Goal: Task Accomplishment & Management: Complete application form

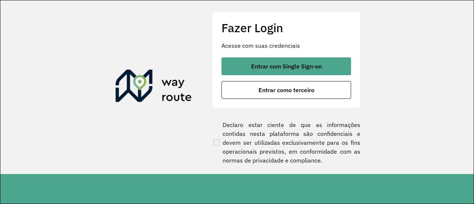
click at [290, 65] on span "Entrar com Single Sign-on" at bounding box center [286, 66] width 71 height 6
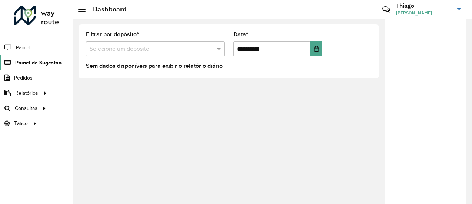
click at [31, 64] on span "Painel de Sugestão" at bounding box center [38, 63] width 46 height 8
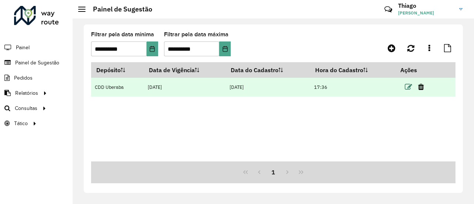
click at [408, 87] on icon at bounding box center [408, 86] width 7 height 7
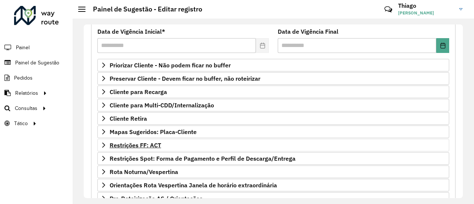
scroll to position [111, 0]
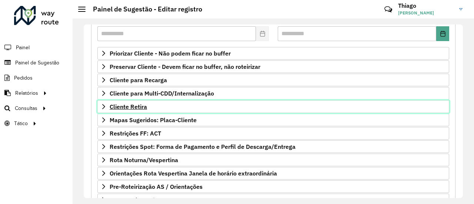
click at [137, 107] on span "Cliente Retira" at bounding box center [128, 107] width 37 height 6
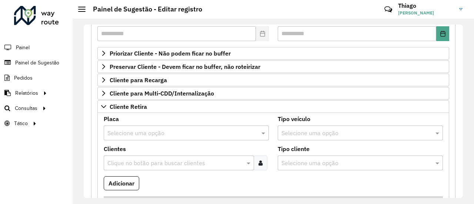
click at [143, 129] on input "text" at bounding box center [178, 133] width 143 height 9
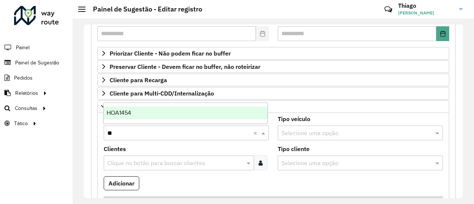
type input "***"
click at [127, 114] on span "HOA1454" at bounding box center [119, 113] width 24 height 6
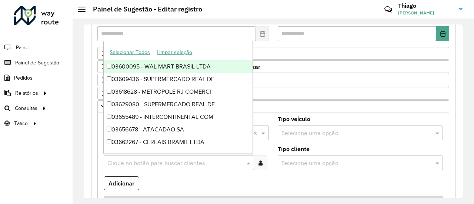
click at [127, 160] on input "text" at bounding box center [175, 163] width 139 height 9
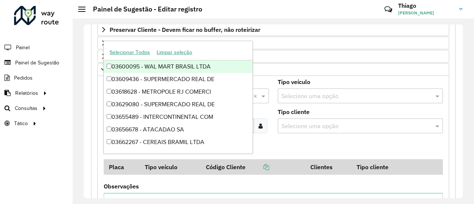
click at [299, 143] on formly-field "Adicionar" at bounding box center [273, 149] width 348 height 20
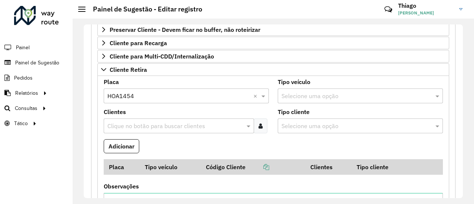
click at [256, 128] on div at bounding box center [261, 125] width 14 height 15
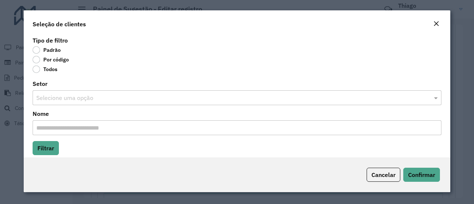
click at [430, 22] on div "Seleção de clientes" at bounding box center [237, 22] width 427 height 24
click at [435, 23] on em "Close" at bounding box center [436, 24] width 6 height 6
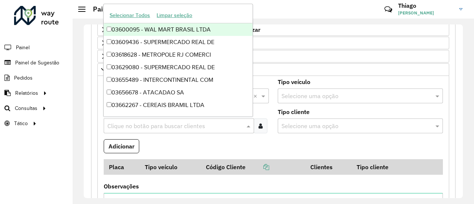
click at [159, 125] on input "text" at bounding box center [175, 126] width 139 height 9
paste input "*****"
type input "*****"
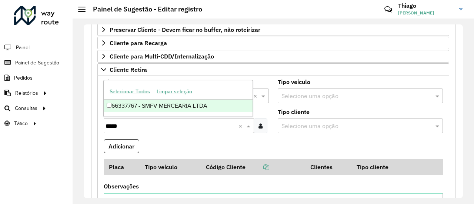
click at [154, 105] on div "66337767 - SMFV MERCEARIA LTDA" at bounding box center [178, 106] width 149 height 13
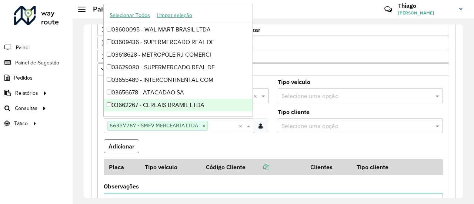
click at [124, 142] on button "Adicionar" at bounding box center [122, 146] width 36 height 14
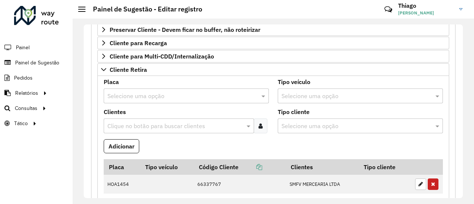
click at [141, 92] on input "text" at bounding box center [178, 96] width 143 height 9
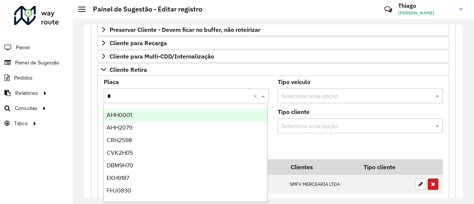
type input "**"
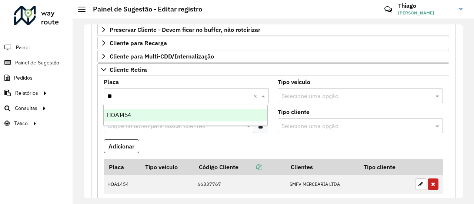
click at [135, 113] on div "HOA1454" at bounding box center [186, 115] width 164 height 13
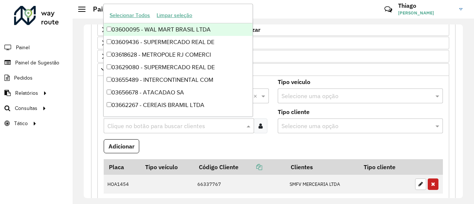
click at [129, 123] on input "text" at bounding box center [175, 126] width 139 height 9
paste input "*****"
type input "*****"
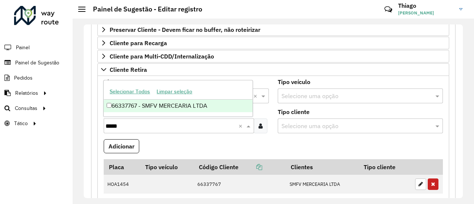
click at [130, 108] on div "66337767 - SMFV MERCEARIA LTDA" at bounding box center [178, 106] width 149 height 13
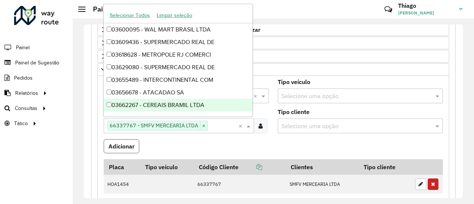
click at [124, 141] on button "Adicionar" at bounding box center [122, 146] width 36 height 14
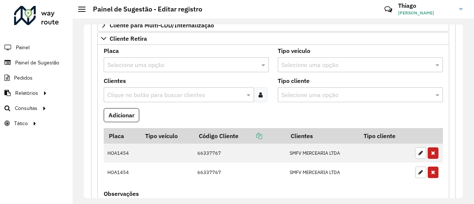
scroll to position [222, 0]
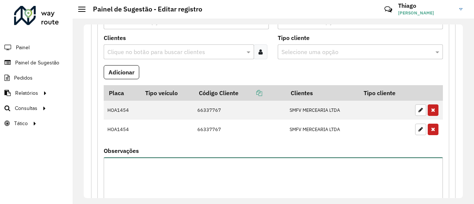
click at [131, 166] on textarea "Observações" at bounding box center [273, 188] width 339 height 63
paste textarea "******"
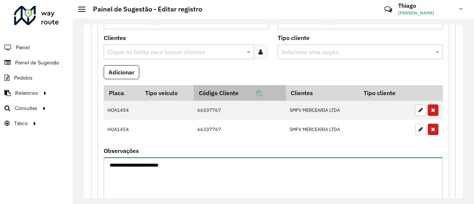
paste textarea "******"
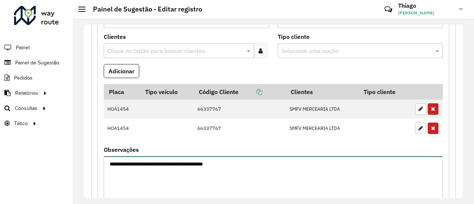
scroll to position [185, 0]
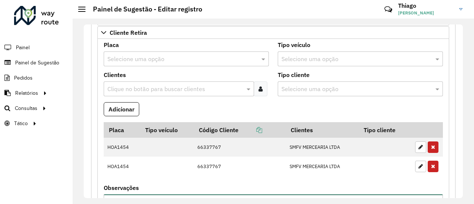
type textarea "**********"
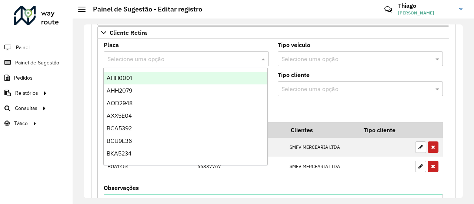
click at [141, 55] on input "text" at bounding box center [178, 59] width 143 height 9
type input "***"
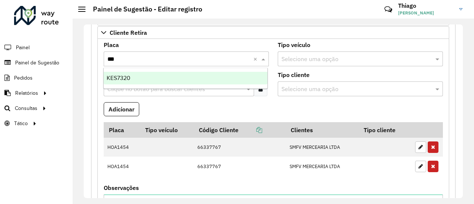
click at [130, 74] on div "KES7320" at bounding box center [186, 78] width 164 height 13
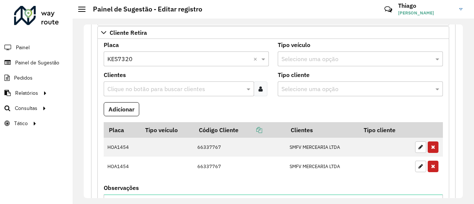
click at [132, 89] on input "text" at bounding box center [175, 89] width 139 height 9
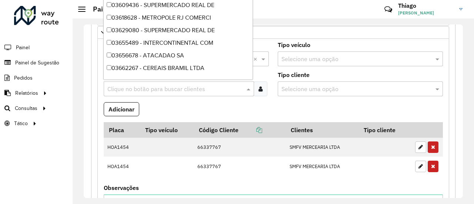
type input "*"
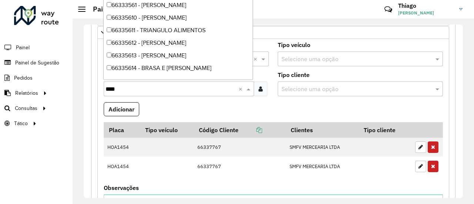
type input "*****"
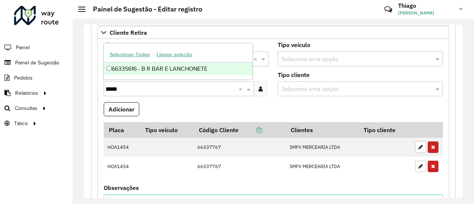
click at [169, 66] on div "66335616 - B R BAR E LANCHONETE" at bounding box center [178, 69] width 149 height 13
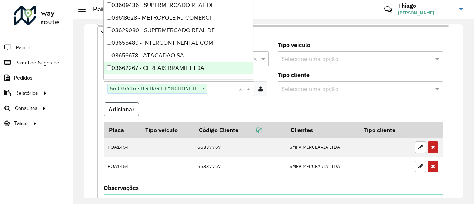
click at [125, 103] on button "Adicionar" at bounding box center [122, 109] width 36 height 14
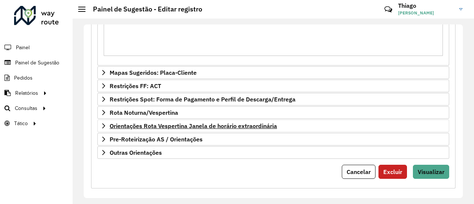
scroll to position [407, 0]
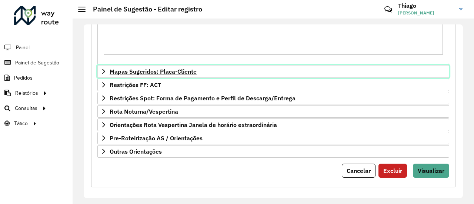
click at [145, 69] on span "Mapas Sugeridos: Placa-Cliente" at bounding box center [153, 72] width 87 height 6
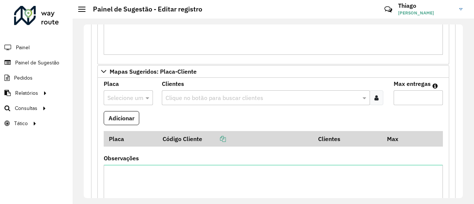
click at [116, 94] on input "text" at bounding box center [120, 98] width 27 height 9
paste input "*******"
type input "*******"
click at [121, 114] on span "CPI7D00" at bounding box center [118, 115] width 23 height 6
click at [374, 95] on icon at bounding box center [376, 98] width 4 height 6
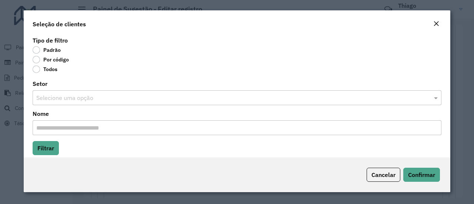
click at [36, 58] on label "Por código" at bounding box center [51, 59] width 36 height 7
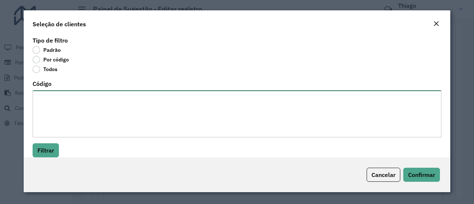
click at [52, 97] on textarea "Código" at bounding box center [237, 113] width 409 height 47
paste textarea "***** ***** ***** ***** ***** ***** ***** ***** ***** *****"
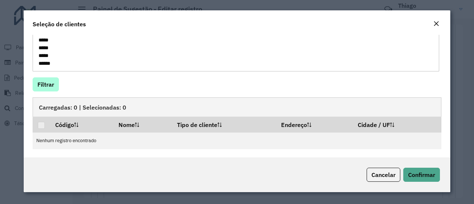
type textarea "***** ***** ***** ***** ***** ***** ***** ***** ***** *****"
click at [47, 79] on button "Filtrar" at bounding box center [46, 84] width 26 height 14
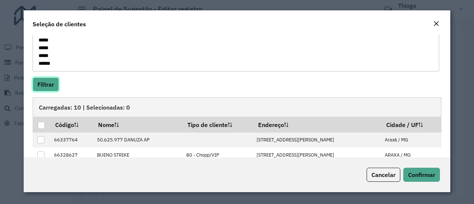
scroll to position [126, 0]
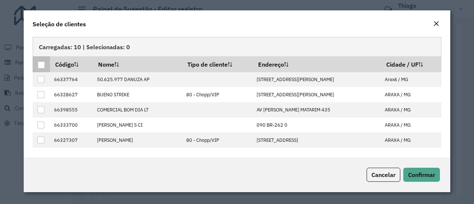
click at [41, 65] on div at bounding box center [41, 64] width 7 height 7
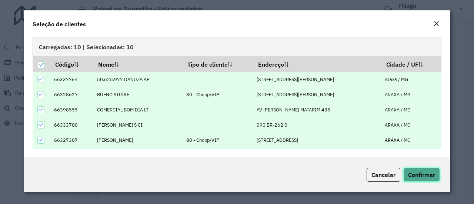
click at [428, 172] on span "Confirmar" at bounding box center [421, 174] width 27 height 7
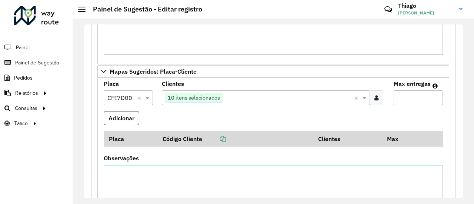
click at [398, 94] on input "Max entregas" at bounding box center [418, 97] width 49 height 15
type input "**"
click at [126, 114] on button "Adicionar" at bounding box center [122, 118] width 36 height 14
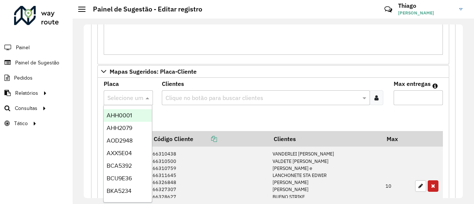
click at [117, 94] on input "text" at bounding box center [120, 98] width 27 height 9
paste input "*******"
type input "*******"
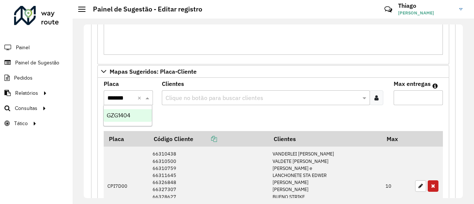
click at [123, 113] on span "GZG1404" at bounding box center [119, 115] width 24 height 6
click at [375, 95] on icon at bounding box center [376, 98] width 4 height 6
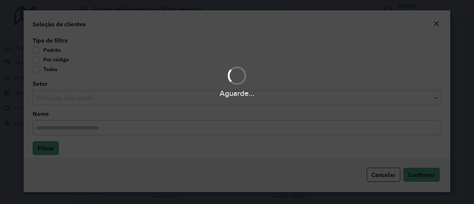
click at [34, 60] on label "Por código" at bounding box center [51, 59] width 36 height 7
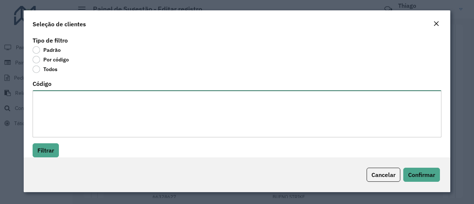
click at [59, 102] on textarea "Código" at bounding box center [237, 113] width 409 height 47
paste textarea "***** ***** ***** ***** ***** ***** ***** ***** ***** *****"
type textarea "***** ***** ***** ***** ***** ***** ***** ***** ***** *****"
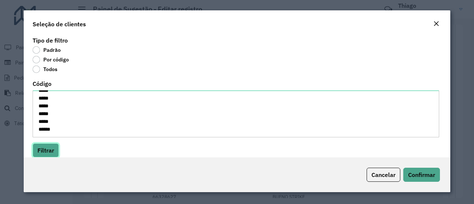
click at [47, 147] on button "Filtrar" at bounding box center [46, 150] width 26 height 14
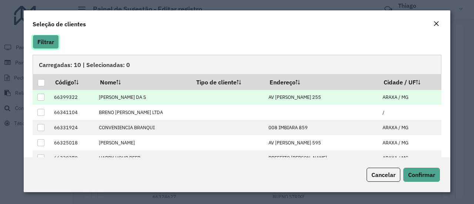
scroll to position [111, 0]
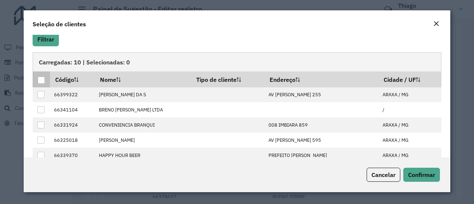
click at [40, 78] on div at bounding box center [41, 80] width 7 height 7
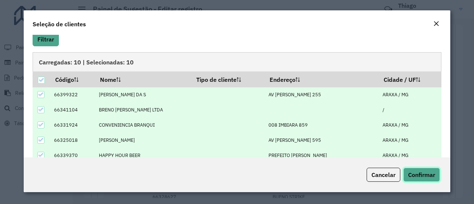
click at [425, 171] on span "Confirmar" at bounding box center [421, 174] width 27 height 7
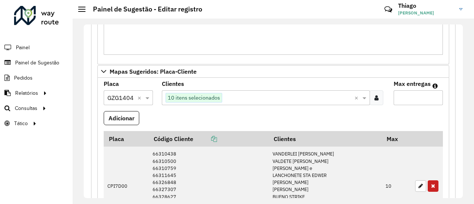
drag, startPoint x: 406, startPoint y: 92, endPoint x: 395, endPoint y: 93, distance: 10.4
click at [404, 93] on input "Max entregas" at bounding box center [418, 97] width 49 height 15
type input "**"
click at [113, 111] on button "Adicionar" at bounding box center [122, 118] width 36 height 14
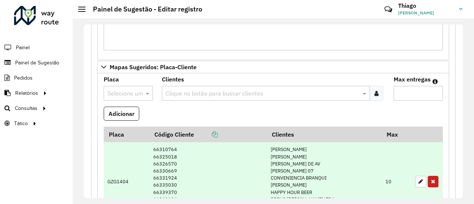
scroll to position [370, 0]
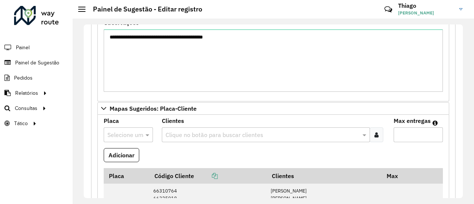
click at [121, 131] on input "text" at bounding box center [120, 135] width 27 height 9
type input "***"
click at [123, 113] on span "DJE3I86" at bounding box center [118, 113] width 22 height 6
click at [375, 132] on icon at bounding box center [376, 135] width 4 height 6
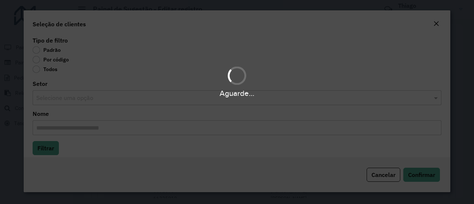
click at [39, 60] on div "Aguarde..." at bounding box center [237, 102] width 474 height 204
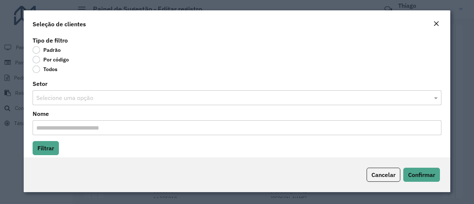
click at [38, 60] on label "Por código" at bounding box center [51, 59] width 36 height 7
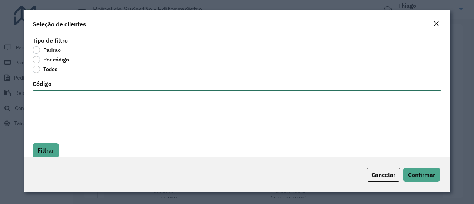
click at [58, 99] on textarea "Código" at bounding box center [237, 113] width 409 height 47
paste textarea "***** *****"
type textarea "***** *****"
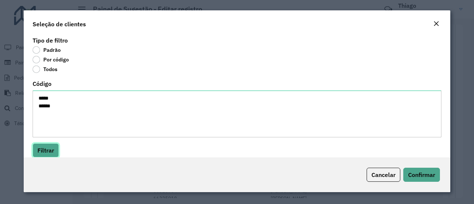
click at [48, 152] on button "Filtrar" at bounding box center [46, 150] width 26 height 14
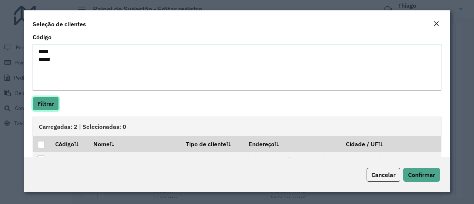
scroll to position [79, 0]
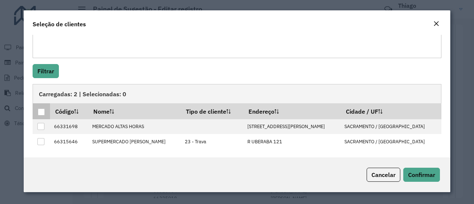
click at [37, 111] on th at bounding box center [41, 111] width 17 height 16
click at [41, 110] on div at bounding box center [41, 111] width 7 height 7
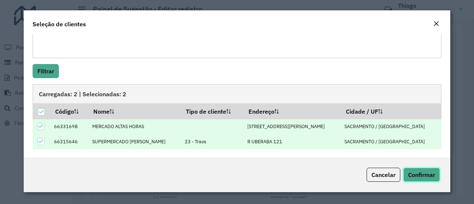
click at [425, 177] on span "Confirmar" at bounding box center [421, 174] width 27 height 7
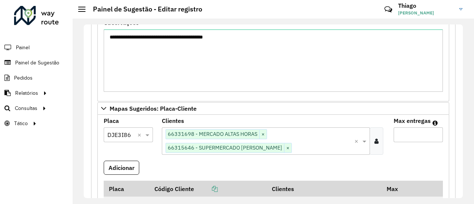
click at [412, 133] on input "Max entregas" at bounding box center [418, 134] width 49 height 15
type input "*"
click at [115, 161] on button "Adicionar" at bounding box center [122, 168] width 36 height 14
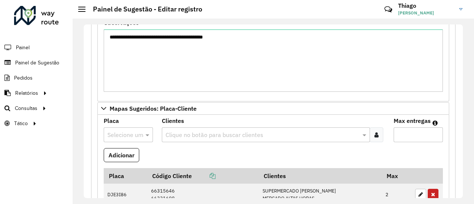
click at [118, 131] on input "text" at bounding box center [120, 135] width 27 height 9
type input "***"
click at [132, 114] on span "AHH2079" at bounding box center [120, 113] width 26 height 6
click at [374, 132] on icon at bounding box center [376, 135] width 4 height 6
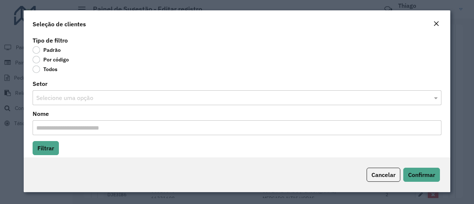
click at [37, 55] on div "Padrão" at bounding box center [237, 51] width 409 height 9
click at [36, 59] on label "Por código" at bounding box center [51, 59] width 36 height 7
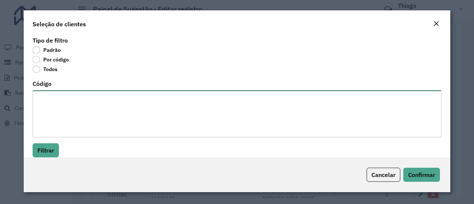
click at [54, 95] on textarea "Código" at bounding box center [237, 113] width 409 height 47
paste textarea "***** *****"
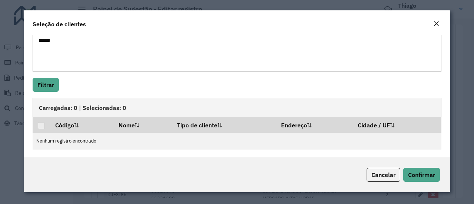
scroll to position [66, 0]
type textarea "***** *****"
click at [47, 88] on button "Filtrar" at bounding box center [46, 84] width 26 height 14
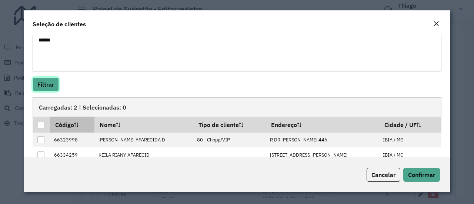
scroll to position [79, 0]
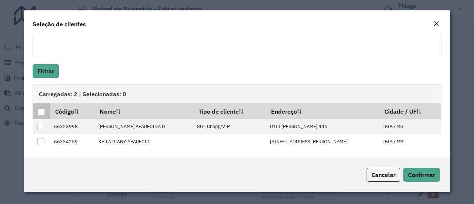
click at [45, 110] on div at bounding box center [41, 111] width 7 height 7
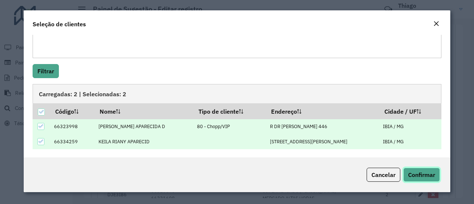
click at [423, 171] on span "Confirmar" at bounding box center [421, 174] width 27 height 7
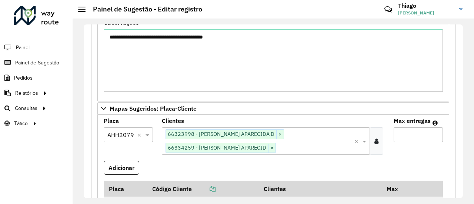
click at [400, 131] on input "Max entregas" at bounding box center [418, 134] width 49 height 15
type input "*"
click at [119, 163] on button "Adicionar" at bounding box center [122, 168] width 36 height 14
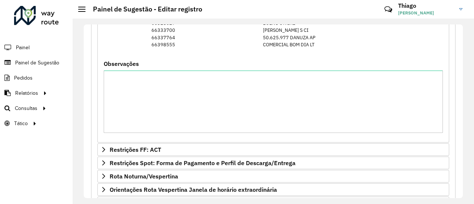
scroll to position [766, 0]
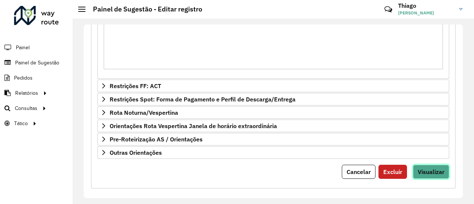
click at [440, 168] on span "Visualizar" at bounding box center [431, 171] width 27 height 7
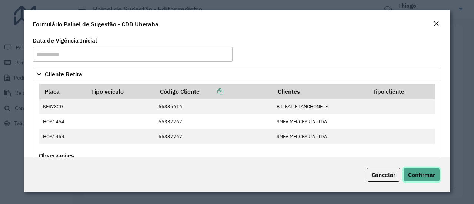
click at [425, 174] on span "Confirmar" at bounding box center [421, 174] width 27 height 7
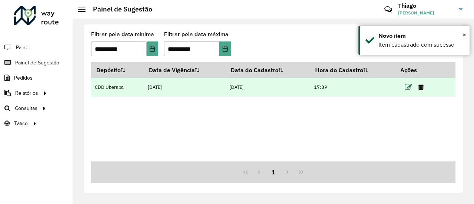
click at [408, 87] on icon at bounding box center [408, 86] width 7 height 7
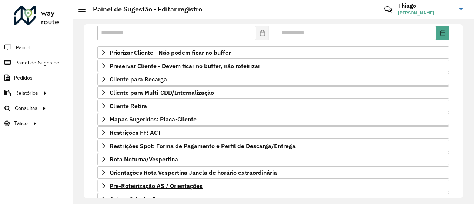
scroll to position [148, 0]
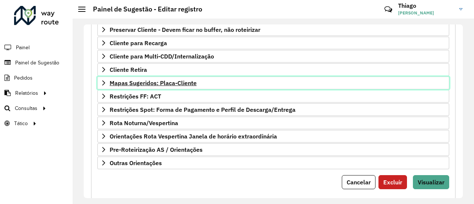
click at [137, 81] on span "Mapas Sugeridos: Placa-Cliente" at bounding box center [153, 83] width 87 height 6
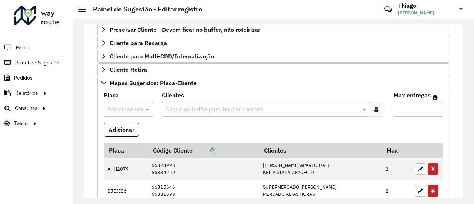
click at [122, 106] on input "text" at bounding box center [120, 109] width 27 height 9
type input "***"
click at [119, 92] on span "EKH9187" at bounding box center [118, 89] width 23 height 6
click at [374, 106] on icon at bounding box center [376, 109] width 4 height 6
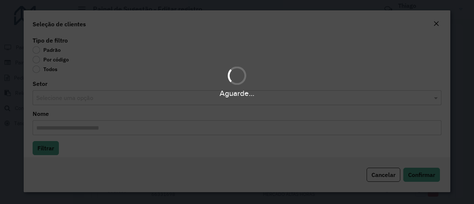
click at [39, 62] on div "Aguarde..." at bounding box center [237, 102] width 474 height 204
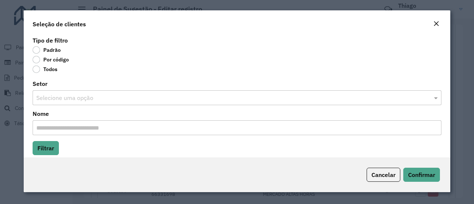
click at [38, 60] on label "Por código" at bounding box center [51, 59] width 36 height 7
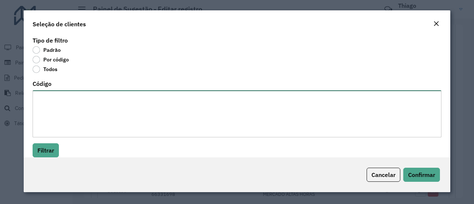
click at [56, 99] on textarea "Código" at bounding box center [237, 113] width 409 height 47
paste textarea "***** ***** ***** *****"
type textarea "***** ***** ***** *****"
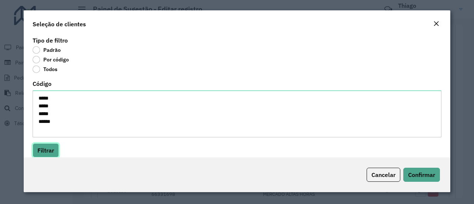
click at [47, 151] on button "Filtrar" at bounding box center [46, 150] width 26 height 14
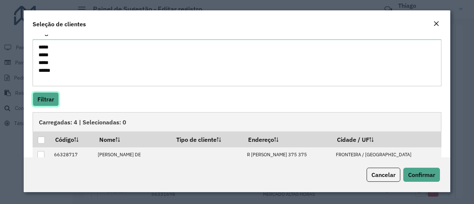
scroll to position [74, 0]
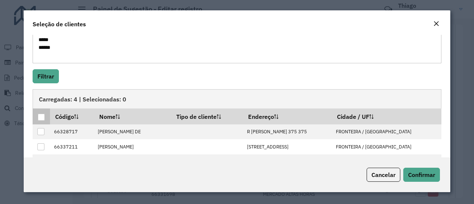
click at [40, 116] on div at bounding box center [41, 117] width 7 height 7
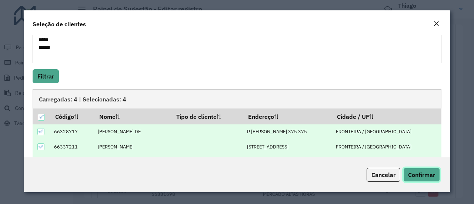
click at [413, 176] on span "Confirmar" at bounding box center [421, 174] width 27 height 7
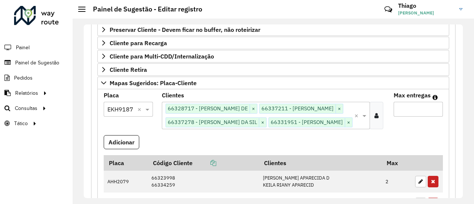
click at [395, 105] on input "Max entregas" at bounding box center [418, 109] width 49 height 15
type input "*"
click at [121, 149] on button "Adicionar" at bounding box center [122, 142] width 36 height 14
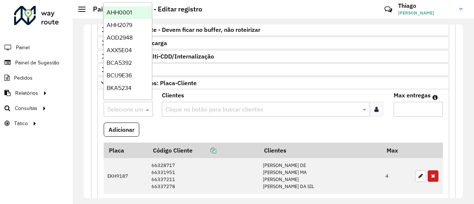
click at [121, 106] on input "text" at bounding box center [120, 109] width 27 height 9
type input "**"
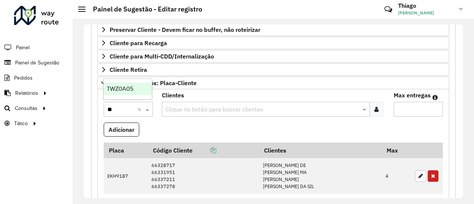
click at [125, 87] on span "TWZ0A05" at bounding box center [120, 89] width 27 height 6
click at [371, 109] on div at bounding box center [377, 109] width 14 height 15
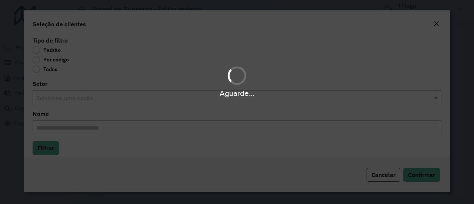
click at [39, 56] on div "Aguarde..." at bounding box center [237, 102] width 474 height 204
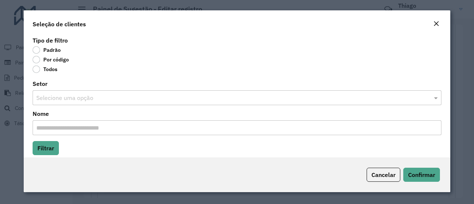
click at [37, 61] on label "Por código" at bounding box center [51, 59] width 36 height 7
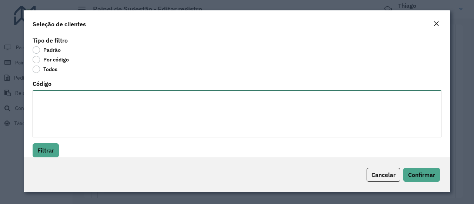
click at [63, 99] on textarea "Código" at bounding box center [237, 113] width 409 height 47
paste textarea "***** ***** ***** ***** ***** *****"
type textarea "***** ***** ***** ***** ***** *****"
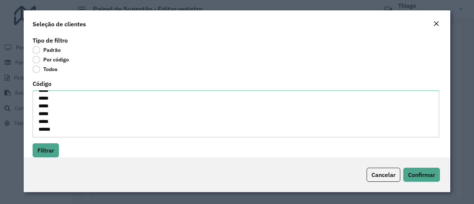
click at [53, 142] on div "Tipo de filtro Padrão Por código Todos Código ***** ***** ***** ***** ***** ***…" at bounding box center [237, 96] width 427 height 123
click at [48, 146] on button "Filtrar" at bounding box center [46, 150] width 26 height 14
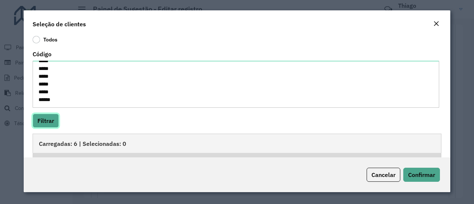
scroll to position [74, 0]
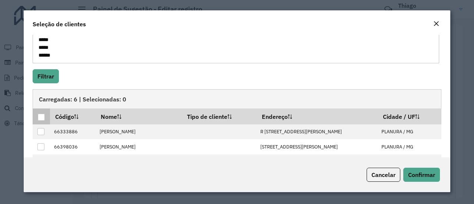
click at [41, 116] on div at bounding box center [41, 117] width 7 height 7
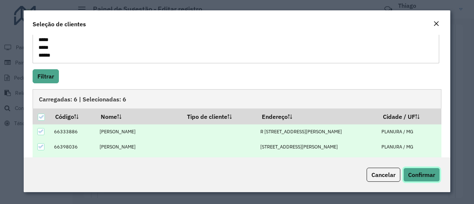
click at [425, 175] on span "Confirmar" at bounding box center [421, 174] width 27 height 7
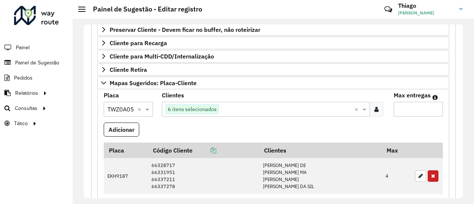
click at [403, 109] on input "Max entregas" at bounding box center [418, 109] width 49 height 15
type input "*"
click at [124, 124] on button "Adicionar" at bounding box center [122, 130] width 36 height 14
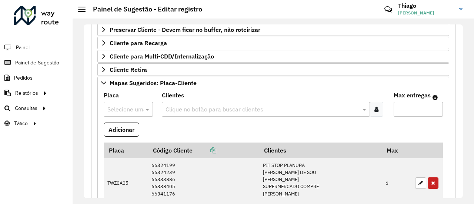
click at [130, 106] on input "text" at bounding box center [120, 109] width 27 height 9
type input "***"
click at [129, 91] on div "BTT3I32" at bounding box center [128, 89] width 48 height 13
click at [374, 106] on icon at bounding box center [376, 109] width 4 height 6
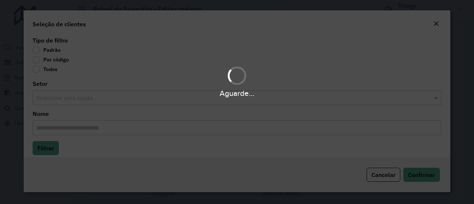
click at [40, 60] on div "Aguarde..." at bounding box center [237, 102] width 474 height 204
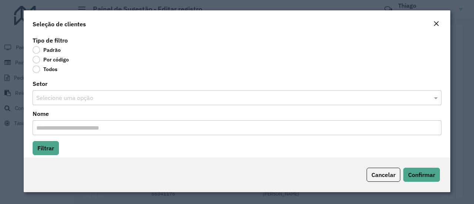
click at [39, 60] on label "Por código" at bounding box center [51, 59] width 36 height 7
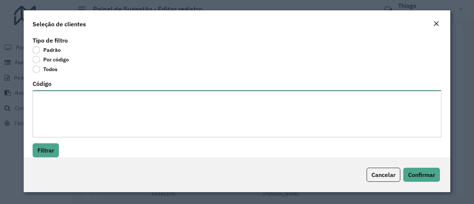
click at [54, 99] on textarea "Código" at bounding box center [237, 113] width 409 height 47
paste textarea "***** ***** ***** ***** ***** ***** ***** ***** *****"
type textarea "***** ***** ***** ***** ***** ***** ***** ***** *****"
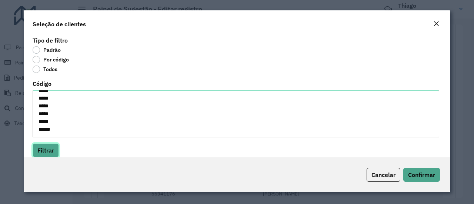
click at [47, 150] on button "Filtrar" at bounding box center [46, 150] width 26 height 14
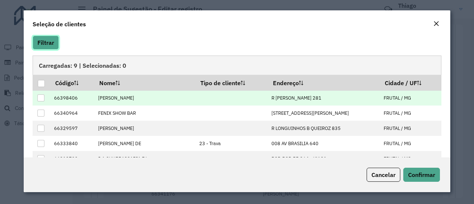
scroll to position [111, 0]
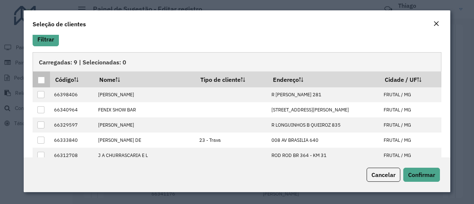
click at [43, 80] on div at bounding box center [41, 80] width 7 height 7
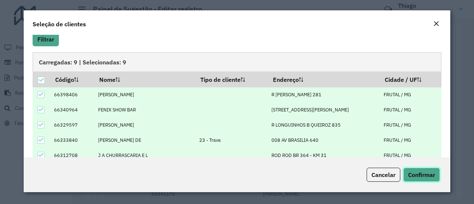
drag, startPoint x: 418, startPoint y: 172, endPoint x: 401, endPoint y: 164, distance: 19.3
click at [418, 172] on span "Confirmar" at bounding box center [421, 174] width 27 height 7
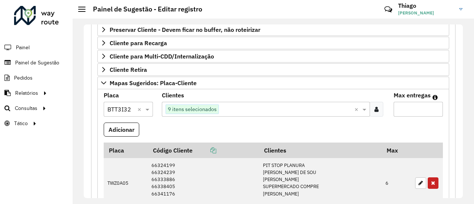
click at [401, 104] on input "Max entregas" at bounding box center [418, 109] width 49 height 15
type input "*"
click at [126, 123] on button "Adicionar" at bounding box center [122, 130] width 36 height 14
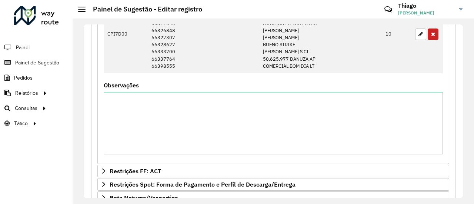
scroll to position [679, 0]
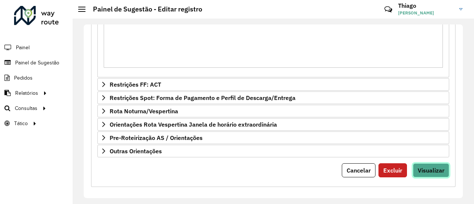
click at [437, 168] on span "Visualizar" at bounding box center [431, 170] width 27 height 7
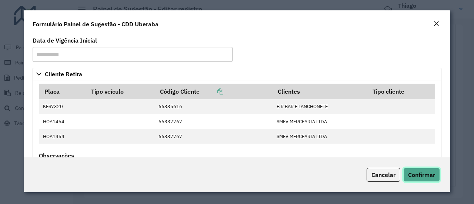
click at [421, 171] on span "Confirmar" at bounding box center [421, 174] width 27 height 7
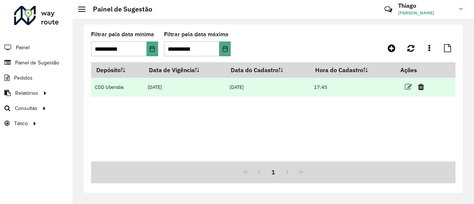
click at [409, 88] on icon at bounding box center [408, 86] width 7 height 7
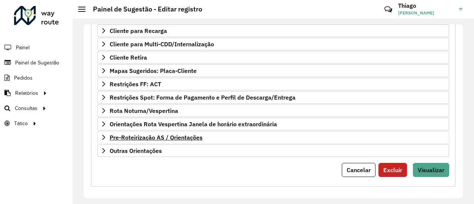
scroll to position [161, 0]
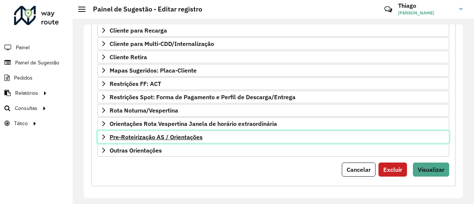
click at [157, 134] on span "Pre-Roteirização AS / Orientações" at bounding box center [156, 137] width 93 height 6
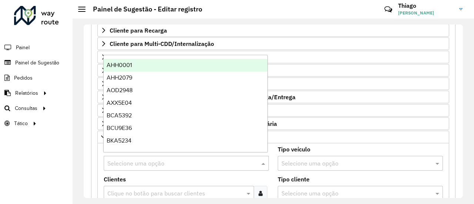
click at [145, 162] on input "text" at bounding box center [178, 163] width 143 height 9
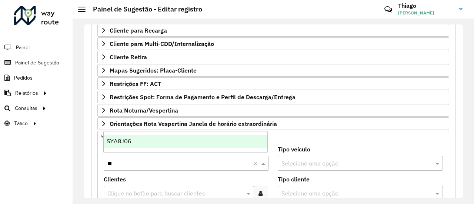
type input "***"
click at [131, 144] on div "SYA8J06" at bounding box center [186, 141] width 164 height 13
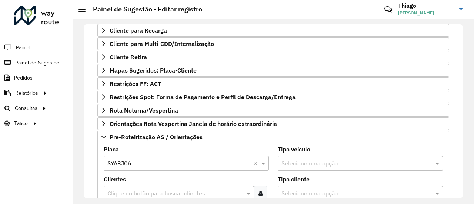
click at [145, 190] on input "text" at bounding box center [175, 193] width 139 height 9
paste input "*****"
type input "*****"
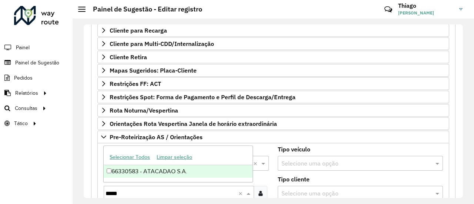
click at [148, 170] on div "66330583 - ATACADAO S.A." at bounding box center [178, 171] width 149 height 13
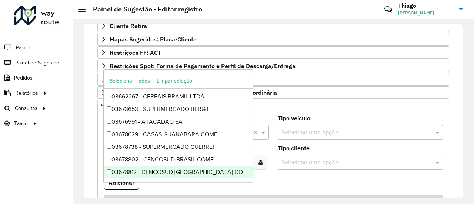
scroll to position [235, 0]
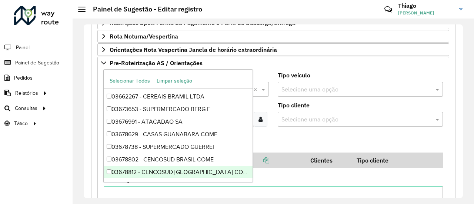
click at [346, 134] on formly-field "Adicionar" at bounding box center [273, 143] width 348 height 20
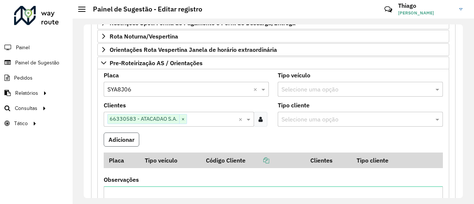
click at [108, 134] on button "Adicionar" at bounding box center [122, 140] width 36 height 14
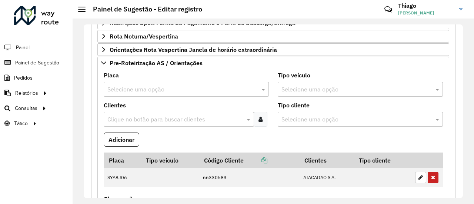
click at [141, 85] on input "text" at bounding box center [178, 89] width 143 height 9
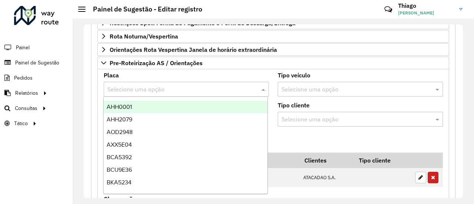
paste input "*******"
type input "*******"
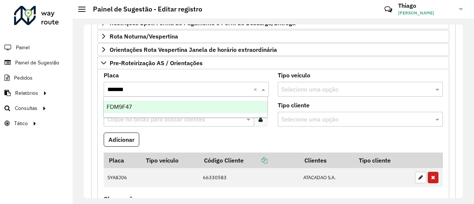
click at [132, 109] on span "FDM9F47" at bounding box center [119, 107] width 25 height 6
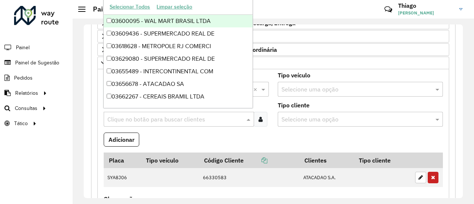
click at [169, 116] on input "text" at bounding box center [175, 119] width 139 height 9
paste input "*****"
type input "*****"
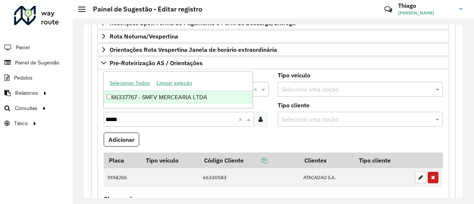
click at [154, 99] on div "66337767 - SMFV MERCEARIA LTDA" at bounding box center [178, 97] width 149 height 13
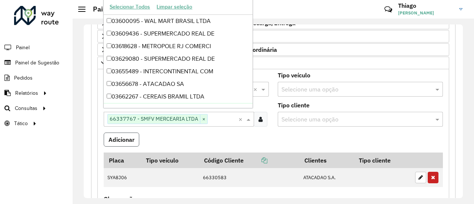
click at [129, 133] on button "Adicionar" at bounding box center [122, 140] width 36 height 14
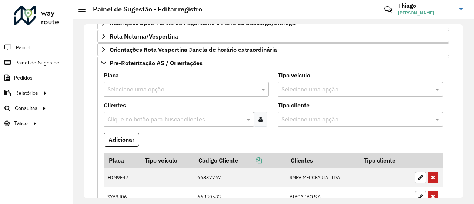
click at [143, 87] on input "text" at bounding box center [178, 89] width 143 height 9
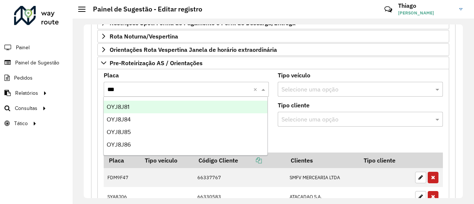
type input "****"
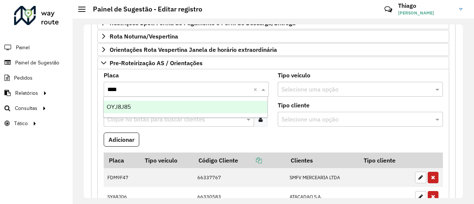
click at [127, 112] on div "OYJ8J85" at bounding box center [186, 107] width 164 height 13
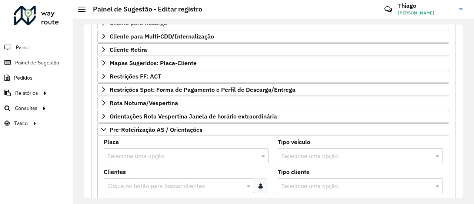
scroll to position [161, 0]
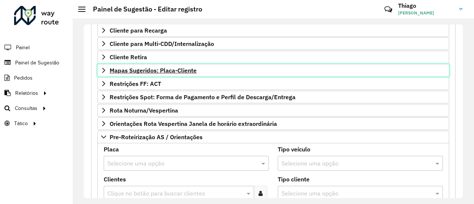
click at [133, 72] on link "Mapas Sugeridos: Placa-Cliente" at bounding box center [273, 70] width 352 height 13
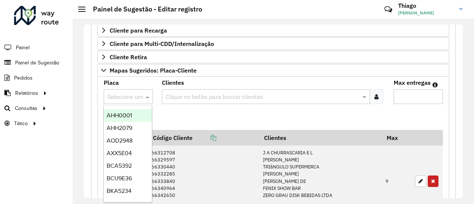
click at [125, 94] on input "text" at bounding box center [120, 97] width 27 height 9
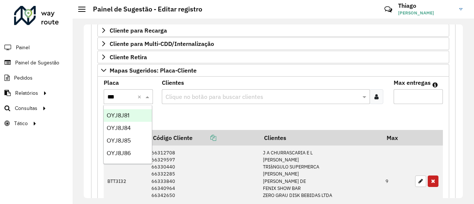
type input "****"
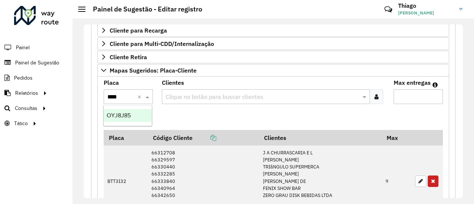
click at [133, 114] on div "OYJ8J85" at bounding box center [128, 115] width 48 height 13
click at [375, 94] on icon at bounding box center [376, 97] width 4 height 6
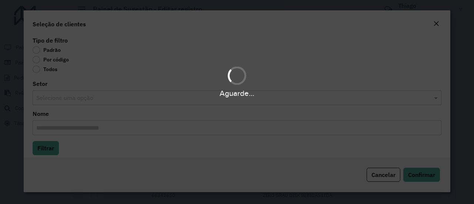
click at [41, 61] on div "Aguarde..." at bounding box center [237, 102] width 474 height 204
click at [39, 60] on div "Aguarde..." at bounding box center [237, 102] width 474 height 204
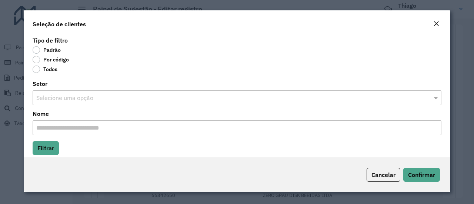
click at [39, 60] on label "Por código" at bounding box center [51, 59] width 36 height 7
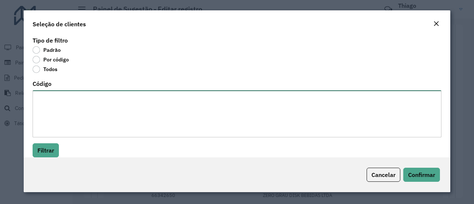
click at [61, 100] on textarea "Código" at bounding box center [237, 113] width 409 height 47
paste textarea "***** ***** ***** ***** *****"
type textarea "***** ***** ***** ***** *****"
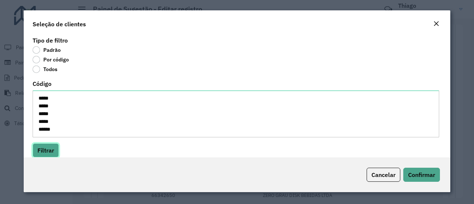
click at [50, 148] on button "Filtrar" at bounding box center [46, 150] width 26 height 14
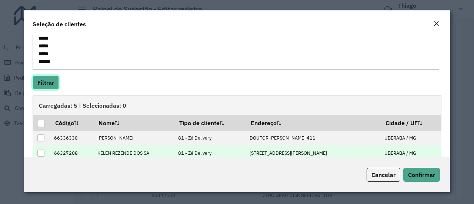
scroll to position [111, 0]
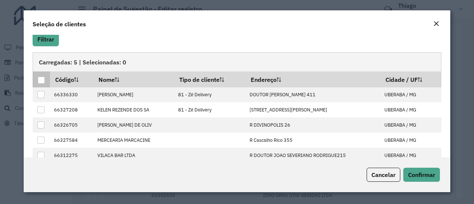
click at [44, 81] on div at bounding box center [41, 80] width 7 height 7
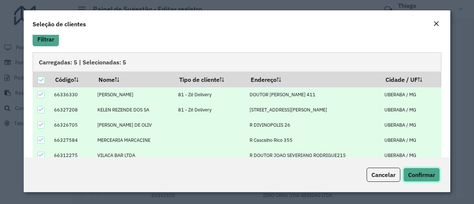
drag, startPoint x: 421, startPoint y: 173, endPoint x: 388, endPoint y: 131, distance: 53.6
click at [420, 173] on span "Confirmar" at bounding box center [421, 174] width 27 height 7
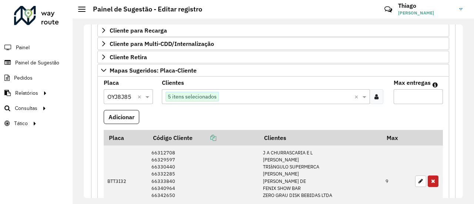
click at [402, 92] on input "Max entregas" at bounding box center [418, 96] width 49 height 15
type input "*"
click at [116, 114] on button "Adicionar" at bounding box center [122, 117] width 36 height 14
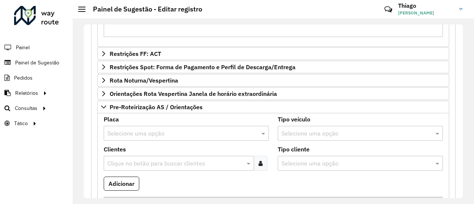
scroll to position [827, 0]
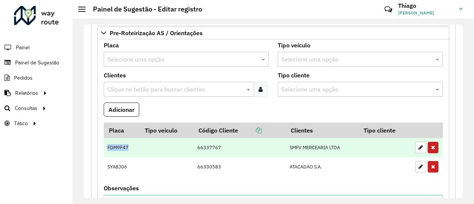
drag, startPoint x: 131, startPoint y: 143, endPoint x: 107, endPoint y: 143, distance: 23.3
click at [107, 143] on td "FDM9F47" at bounding box center [122, 147] width 36 height 19
copy td "FDM9F47"
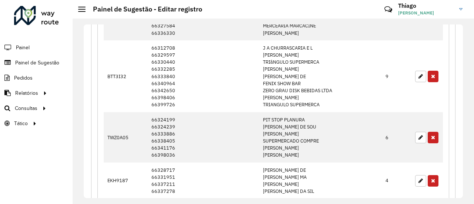
scroll to position [198, 0]
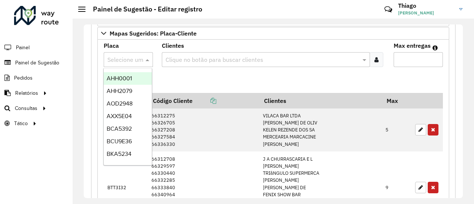
click at [120, 56] on input "text" at bounding box center [120, 60] width 27 height 9
paste input "*******"
type input "*******"
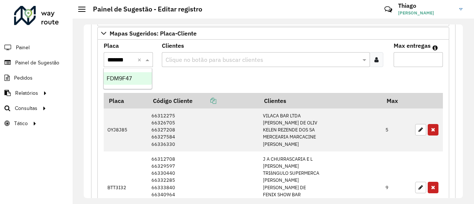
click at [129, 78] on span "FDM9F47" at bounding box center [119, 78] width 25 height 6
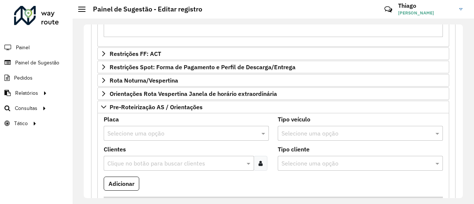
scroll to position [864, 0]
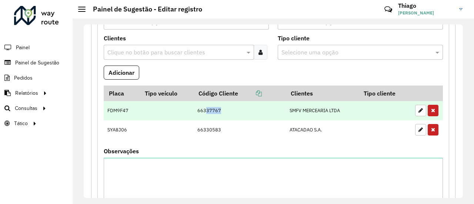
drag, startPoint x: 220, startPoint y: 106, endPoint x: 205, endPoint y: 107, distance: 14.9
click at [205, 107] on td "66337767" at bounding box center [239, 110] width 92 height 19
copy td "37767"
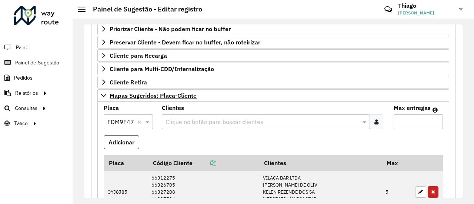
scroll to position [124, 0]
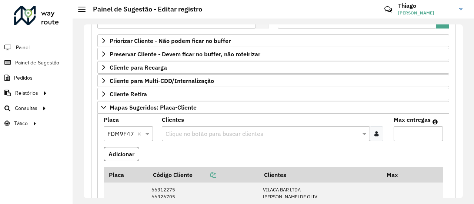
click at [194, 132] on input "text" at bounding box center [262, 134] width 197 height 9
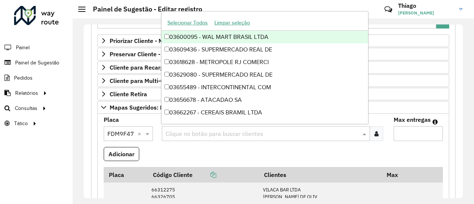
paste input "*****"
type input "*****"
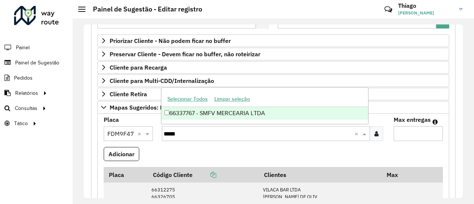
click at [206, 111] on div "66337767 - SMFV MERCEARIA LTDA" at bounding box center [264, 113] width 207 height 13
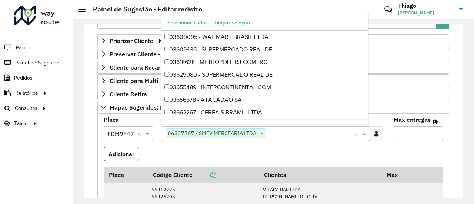
click at [400, 133] on input "Max entregas" at bounding box center [418, 133] width 49 height 15
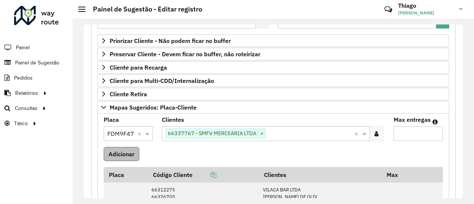
type input "*"
click at [121, 150] on button "Adicionar" at bounding box center [122, 154] width 36 height 14
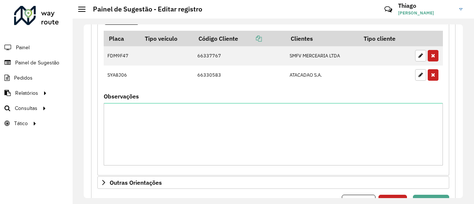
scroll to position [938, 0]
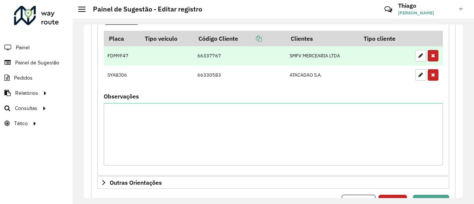
click at [431, 53] on icon "button" at bounding box center [433, 55] width 4 height 5
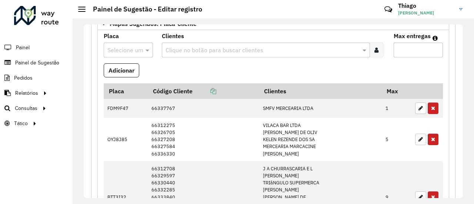
scroll to position [161, 0]
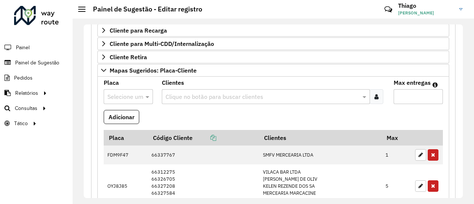
click at [121, 93] on input "text" at bounding box center [120, 97] width 27 height 9
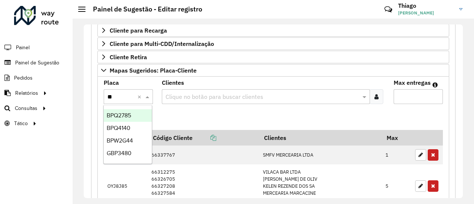
type input "***"
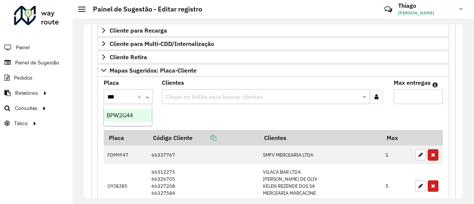
click at [124, 113] on span "BPW2G44" at bounding box center [120, 115] width 26 height 6
click at [375, 94] on icon at bounding box center [376, 97] width 4 height 6
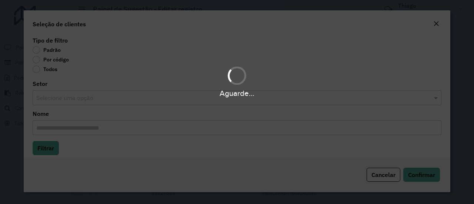
click at [36, 60] on div "Aguarde..." at bounding box center [237, 102] width 474 height 204
click at [37, 60] on div "Aguarde..." at bounding box center [237, 102] width 474 height 204
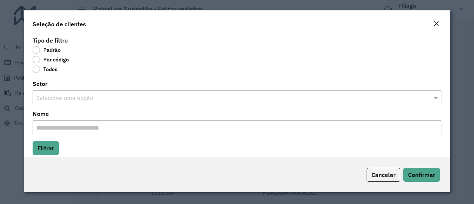
click at [37, 60] on label "Por código" at bounding box center [51, 59] width 36 height 7
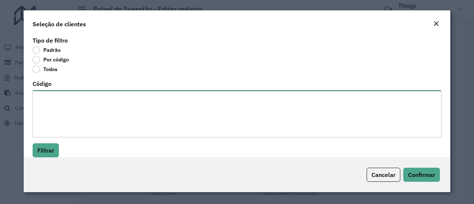
click at [41, 97] on textarea "Código" at bounding box center [237, 113] width 409 height 47
paste textarea "***** ***** ***** ***** ***** ***** ***** ***** ***** ***** ***** *****"
type textarea "***** ***** ***** ***** ***** ***** ***** ***** ***** ***** ***** *****"
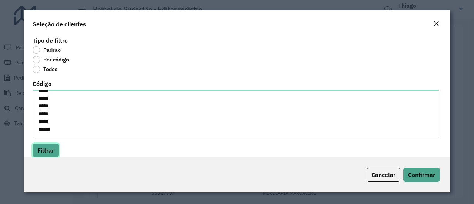
click at [44, 148] on button "Filtrar" at bounding box center [46, 150] width 26 height 14
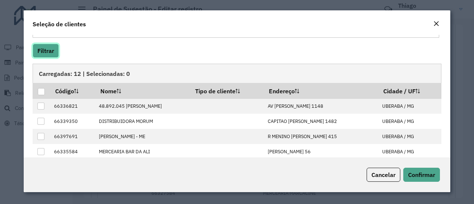
scroll to position [148, 0]
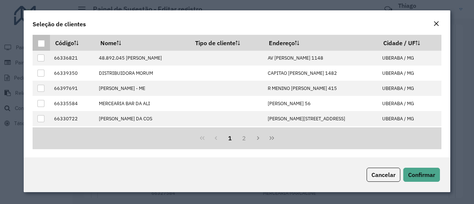
click at [43, 44] on div at bounding box center [41, 43] width 7 height 7
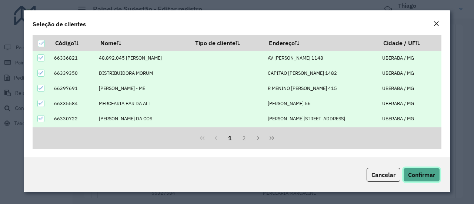
click at [438, 171] on button "Confirmar" at bounding box center [421, 175] width 37 height 14
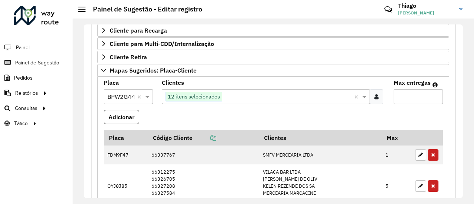
click at [415, 92] on input "Max entregas" at bounding box center [418, 96] width 49 height 15
type input "**"
click at [111, 115] on button "Adicionar" at bounding box center [122, 117] width 36 height 14
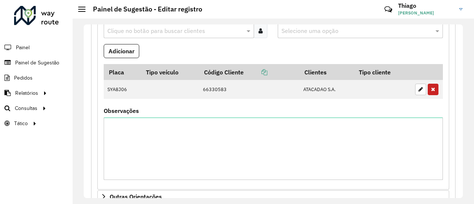
scroll to position [1042, 0]
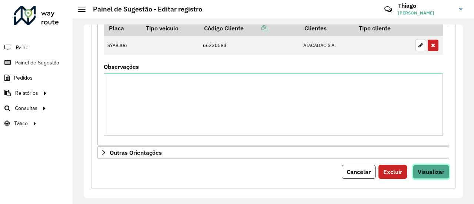
click at [427, 168] on span "Visualizar" at bounding box center [431, 171] width 27 height 7
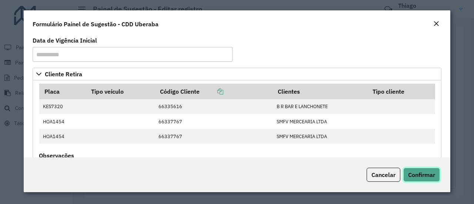
click at [425, 172] on span "Confirmar" at bounding box center [421, 174] width 27 height 7
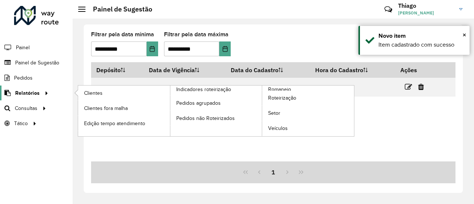
click at [31, 91] on span "Relatórios" at bounding box center [27, 93] width 24 height 8
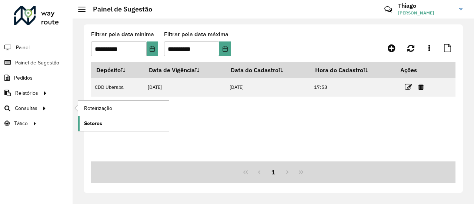
click at [98, 122] on span "Setores" at bounding box center [93, 124] width 18 height 8
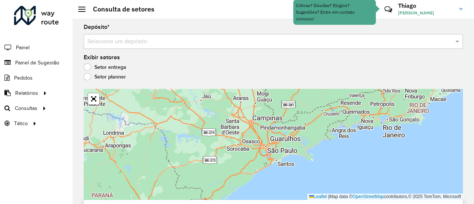
click at [156, 45] on input "text" at bounding box center [265, 41] width 357 height 9
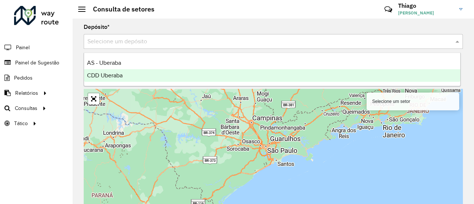
click at [113, 72] on span "CDD Uberaba" at bounding box center [105, 75] width 36 height 6
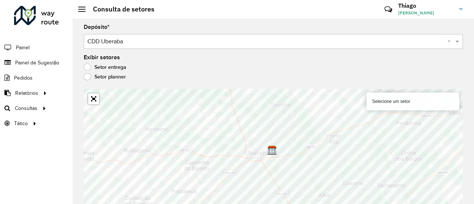
scroll to position [7, 0]
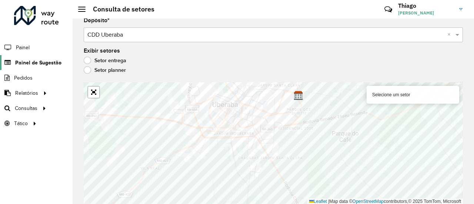
click at [46, 63] on span "Painel de Sugestão" at bounding box center [38, 63] width 46 height 8
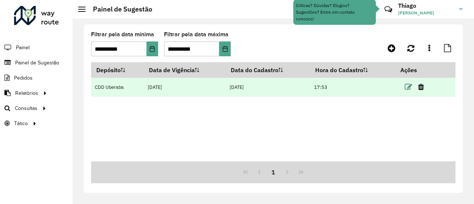
click at [410, 85] on icon at bounding box center [408, 86] width 7 height 7
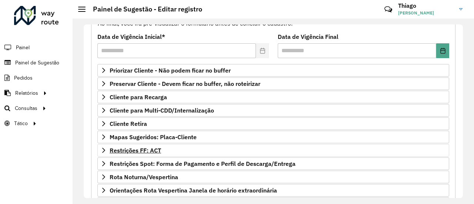
scroll to position [111, 0]
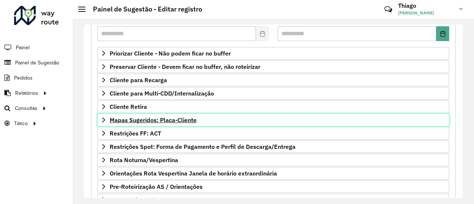
click at [153, 117] on span "Mapas Sugeridos: Placa-Cliente" at bounding box center [153, 120] width 87 height 6
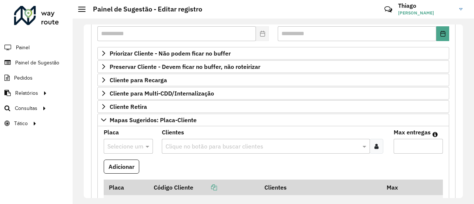
click at [120, 143] on input "text" at bounding box center [120, 146] width 27 height 9
type input "***"
click at [124, 124] on span "GRF3655" at bounding box center [119, 126] width 24 height 6
drag, startPoint x: 378, startPoint y: 143, endPoint x: 264, endPoint y: 150, distance: 114.3
click at [377, 143] on div at bounding box center [377, 146] width 14 height 15
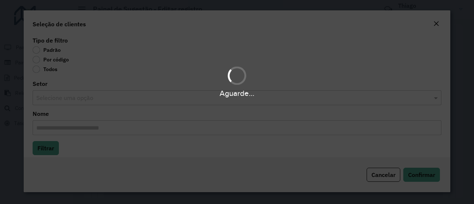
click at [39, 57] on div "Aguarde..." at bounding box center [237, 102] width 474 height 204
click at [36, 60] on div "Aguarde..." at bounding box center [237, 102] width 474 height 204
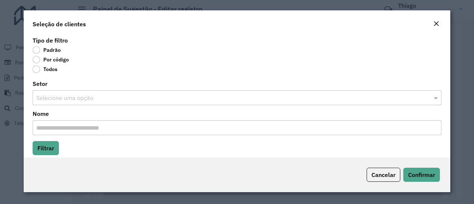
click at [36, 60] on label "Por código" at bounding box center [51, 59] width 36 height 7
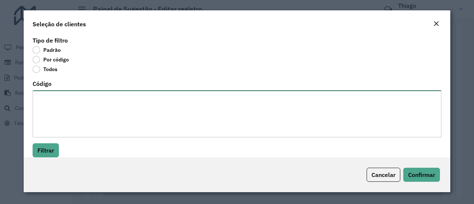
click at [45, 96] on textarea "Código" at bounding box center [237, 113] width 409 height 47
paste textarea "***** ***** ***** ***** ***** *****"
type textarea "***** ***** ***** ***** ***** *****"
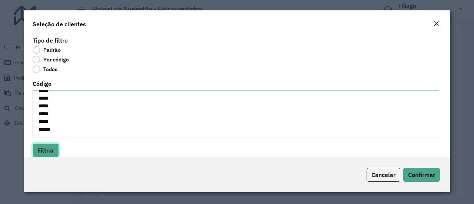
click at [49, 145] on button "Filtrar" at bounding box center [46, 150] width 26 height 14
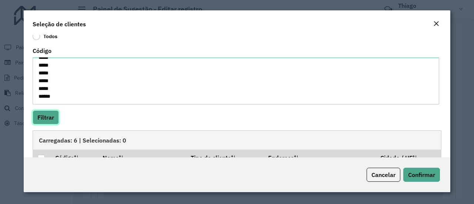
scroll to position [111, 0]
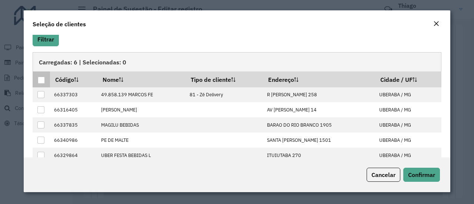
click at [41, 81] on div at bounding box center [41, 80] width 7 height 7
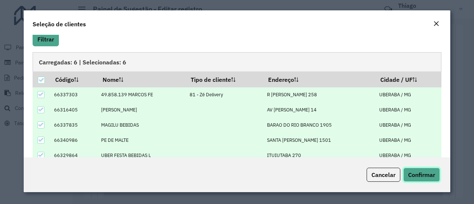
click at [425, 177] on span "Confirmar" at bounding box center [421, 174] width 27 height 7
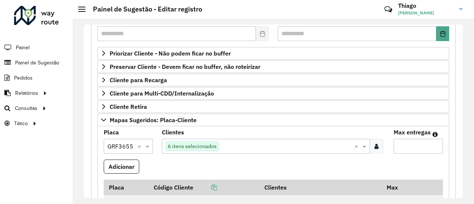
click at [410, 143] on input "Max entregas" at bounding box center [418, 146] width 49 height 15
type input "*"
click at [116, 166] on button "Adicionar" at bounding box center [122, 167] width 36 height 14
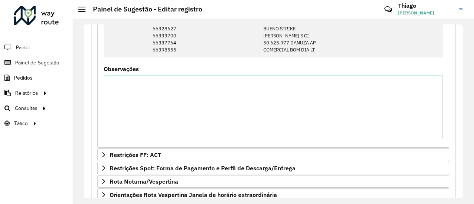
scroll to position [884, 0]
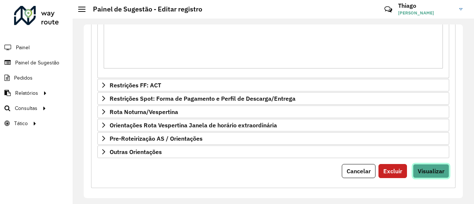
click at [424, 167] on span "Visualizar" at bounding box center [431, 170] width 27 height 7
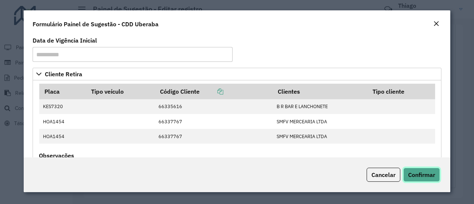
click at [427, 176] on span "Confirmar" at bounding box center [421, 174] width 27 height 7
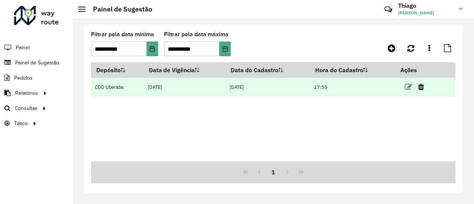
click at [407, 88] on icon at bounding box center [408, 86] width 7 height 7
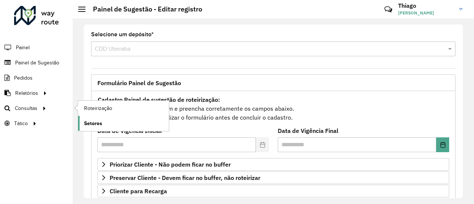
click at [100, 120] on span "Setores" at bounding box center [93, 124] width 18 height 8
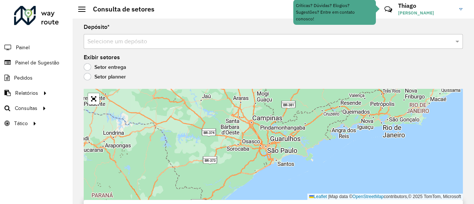
click at [138, 43] on input "text" at bounding box center [265, 41] width 357 height 9
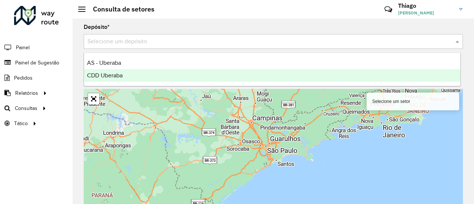
click at [117, 75] on span "CDD Uberaba" at bounding box center [105, 75] width 36 height 6
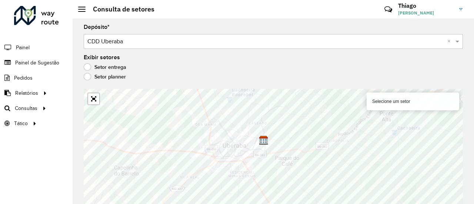
scroll to position [7, 0]
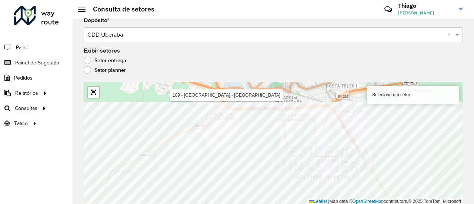
click at [196, 204] on html "Aguarde... Pop-up bloqueado! Seu navegador bloqueou automáticamente a abertura …" at bounding box center [237, 102] width 474 height 204
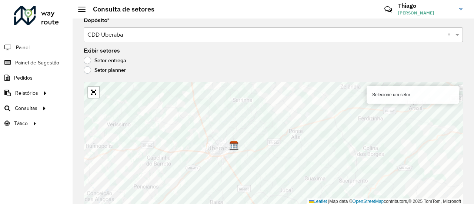
click at [213, 204] on html "Aguarde... Pop-up bloqueado! Seu navegador bloqueou automáticamente a abertura …" at bounding box center [237, 102] width 474 height 204
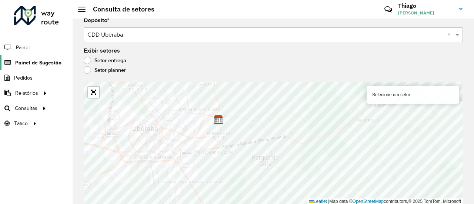
click at [41, 63] on span "Painel de Sugestão" at bounding box center [38, 63] width 46 height 8
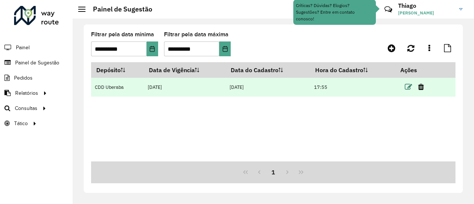
click at [411, 88] on icon at bounding box center [408, 86] width 7 height 7
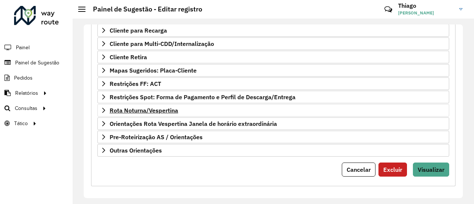
scroll to position [161, 0]
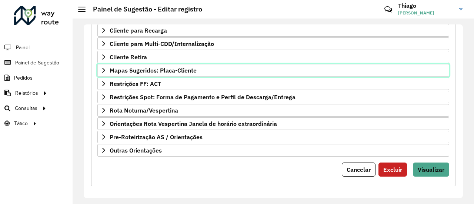
click at [164, 67] on span "Mapas Sugeridos: Placa-Cliente" at bounding box center [153, 70] width 87 height 6
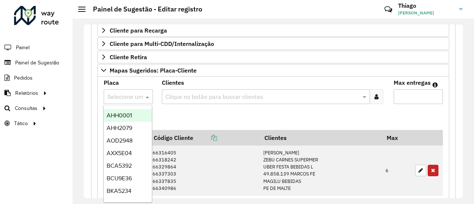
click at [118, 93] on input "text" at bounding box center [120, 97] width 27 height 9
paste input "*******"
type input "*******"
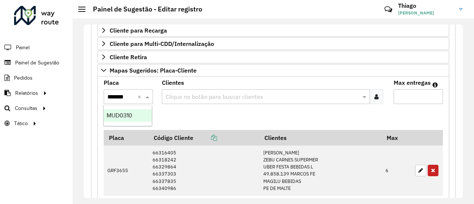
click at [123, 115] on span "MUD0310" at bounding box center [120, 115] width 26 height 6
click at [377, 92] on div at bounding box center [377, 96] width 14 height 15
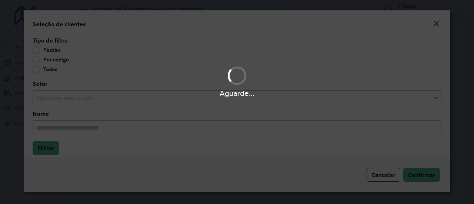
click at [41, 61] on div "Aguarde..." at bounding box center [237, 102] width 474 height 204
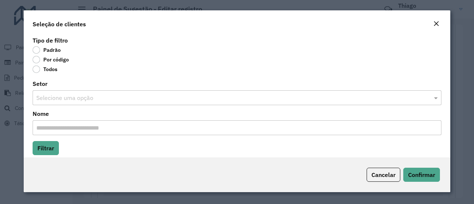
click at [35, 58] on label "Por código" at bounding box center [51, 59] width 36 height 7
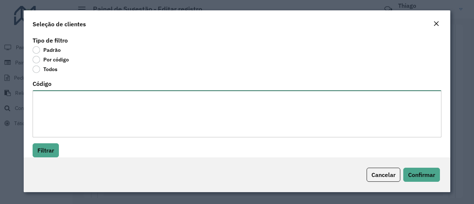
click at [54, 94] on textarea "Código" at bounding box center [237, 113] width 409 height 47
paste textarea "***** ***** ***** ***** ***** ***** ***** ***** ***** ***** *****"
type textarea "***** ***** ***** ***** ***** ***** ***** ***** ***** ***** *****"
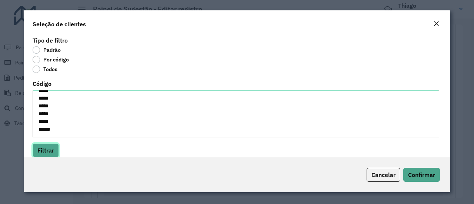
click at [44, 149] on button "Filtrar" at bounding box center [46, 150] width 26 height 14
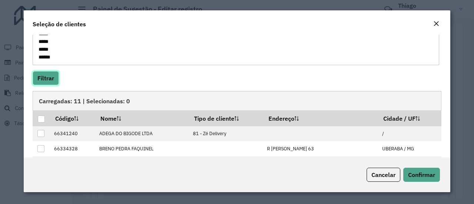
scroll to position [74, 0]
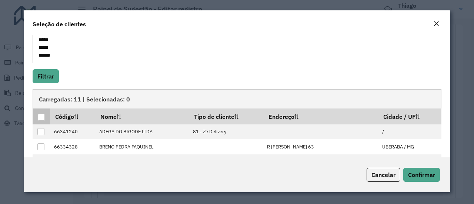
click at [41, 116] on div at bounding box center [41, 117] width 7 height 7
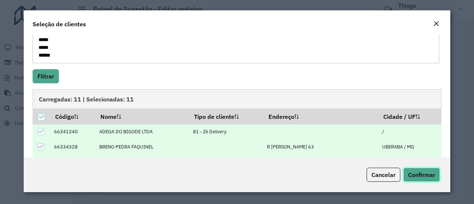
click at [415, 171] on span "Confirmar" at bounding box center [421, 174] width 27 height 7
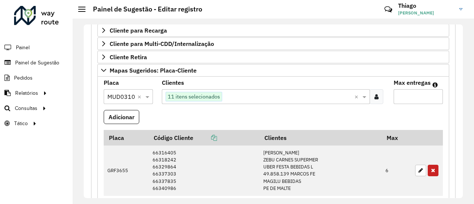
click at [399, 94] on input "Max entregas" at bounding box center [418, 96] width 49 height 15
type input "**"
click at [118, 116] on button "Adicionar" at bounding box center [122, 117] width 36 height 14
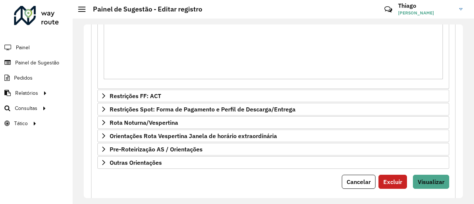
scroll to position [970, 0]
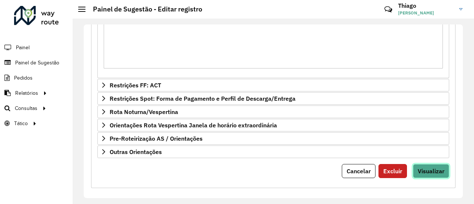
click at [430, 167] on span "Visualizar" at bounding box center [431, 170] width 27 height 7
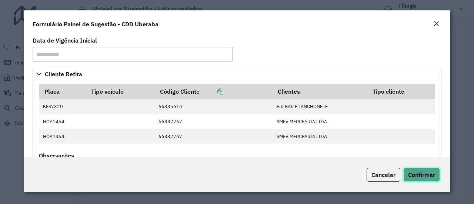
click at [431, 174] on span "Confirmar" at bounding box center [421, 174] width 27 height 7
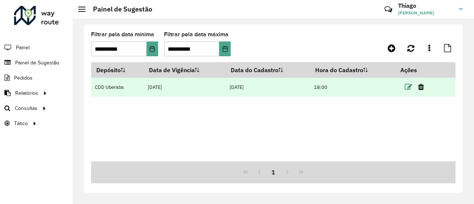
click at [409, 87] on icon at bounding box center [408, 86] width 7 height 7
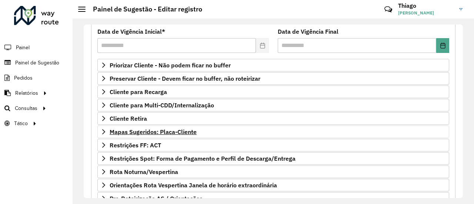
scroll to position [111, 0]
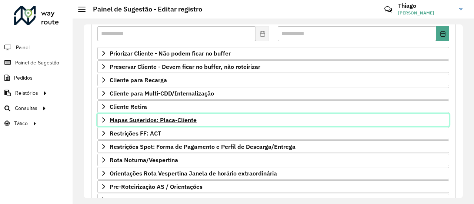
click at [154, 117] on span "Mapas Sugeridos: Placa-Cliente" at bounding box center [153, 120] width 87 height 6
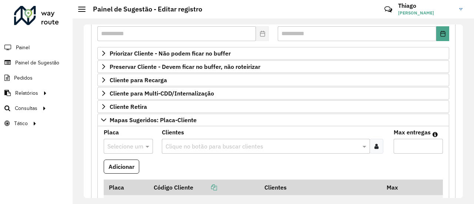
click at [121, 144] on input "text" at bounding box center [120, 146] width 27 height 9
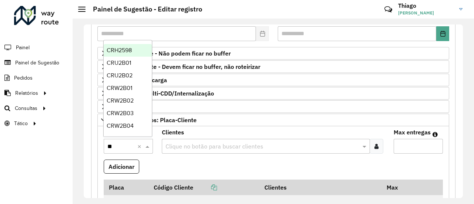
type input "***"
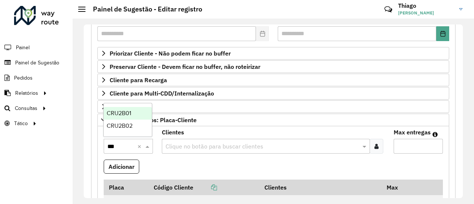
click at [125, 111] on span "CRU2B01" at bounding box center [119, 113] width 24 height 6
click at [370, 143] on div at bounding box center [377, 146] width 14 height 15
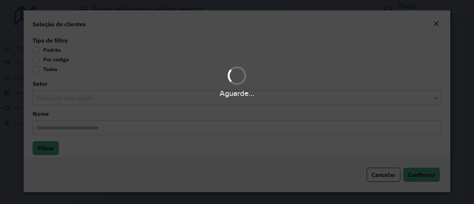
click at [39, 57] on div "Aguarde..." at bounding box center [237, 102] width 474 height 204
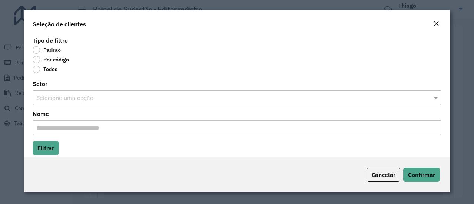
click at [36, 60] on label "Por código" at bounding box center [51, 59] width 36 height 7
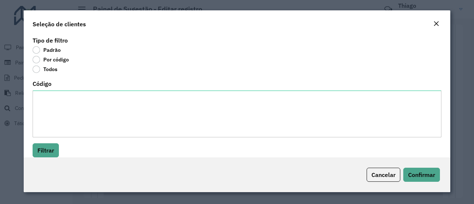
click at [47, 87] on label "Código" at bounding box center [42, 83] width 19 height 9
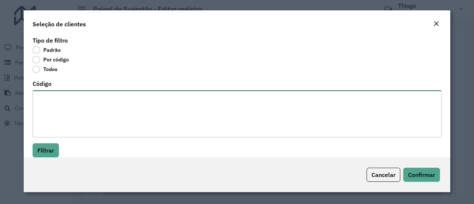
click at [47, 90] on textarea "Código" at bounding box center [237, 113] width 409 height 47
paste textarea "***** ***** ***** ***** ***** ***** ***** ***** ***** ***** ***** ***** ***** *…"
type textarea "***** ***** ***** ***** ***** ***** ***** ***** ***** ***** ***** ***** ***** *…"
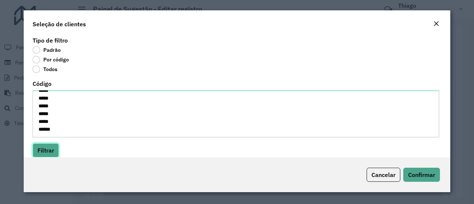
click at [42, 154] on button "Filtrar" at bounding box center [46, 150] width 26 height 14
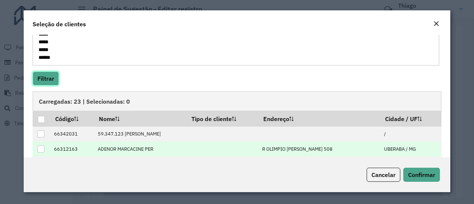
scroll to position [111, 0]
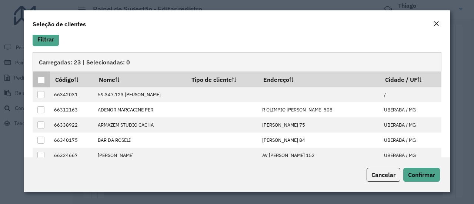
click at [39, 80] on div at bounding box center [41, 80] width 7 height 7
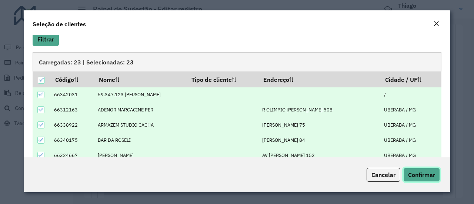
click at [424, 174] on span "Confirmar" at bounding box center [421, 174] width 27 height 7
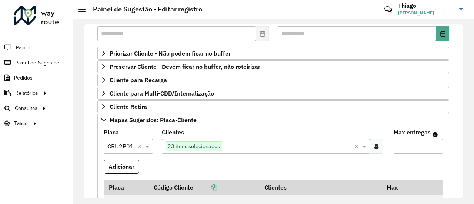
click at [400, 143] on input "Max entregas" at bounding box center [418, 146] width 49 height 15
type input "**"
click at [112, 160] on button "Adicionar" at bounding box center [122, 167] width 36 height 14
click at [123, 144] on input "text" at bounding box center [120, 146] width 27 height 9
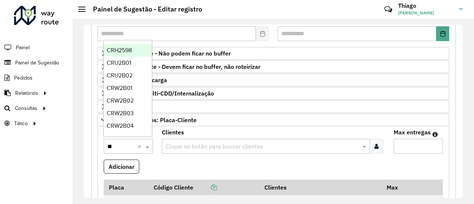
type input "***"
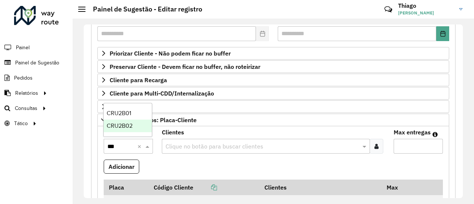
click at [127, 126] on span "CRU2B02" at bounding box center [120, 126] width 26 height 6
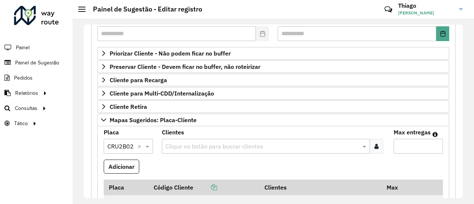
click at [374, 144] on icon at bounding box center [376, 146] width 4 height 6
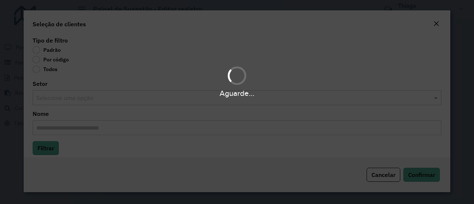
click at [39, 59] on div "Aguarde..." at bounding box center [237, 102] width 474 height 204
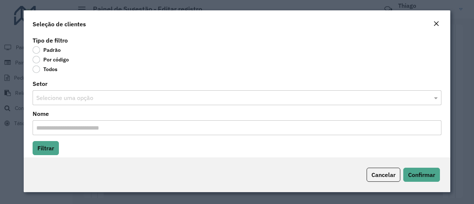
click at [37, 60] on label "Por código" at bounding box center [51, 59] width 36 height 7
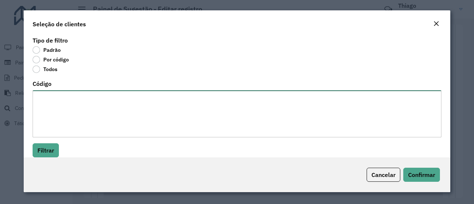
click at [45, 97] on textarea "Código" at bounding box center [237, 113] width 409 height 47
paste textarea "***** ***** ***** ***** ***** ***** ***** ***** ***** ***** ***** ***** ***** *…"
type textarea "***** ***** ***** ***** ***** ***** ***** ***** ***** ***** ***** ***** ***** *…"
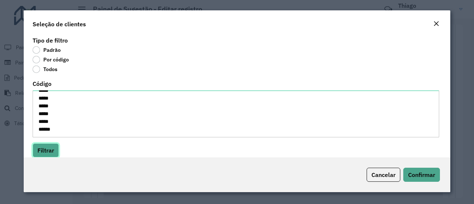
click at [47, 144] on button "Filtrar" at bounding box center [46, 150] width 26 height 14
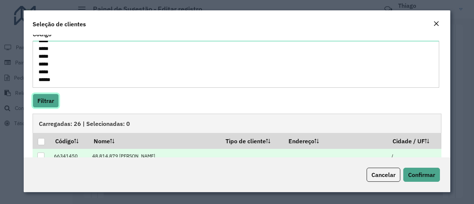
scroll to position [111, 0]
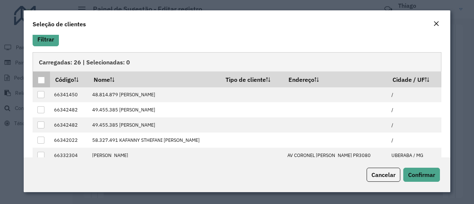
click at [41, 83] on th at bounding box center [41, 79] width 17 height 16
click at [41, 80] on div at bounding box center [41, 80] width 7 height 7
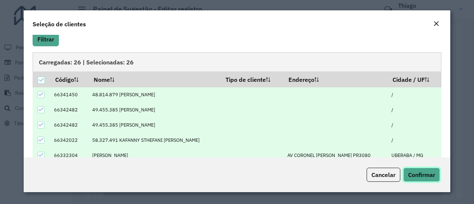
click at [423, 176] on span "Confirmar" at bounding box center [421, 174] width 27 height 7
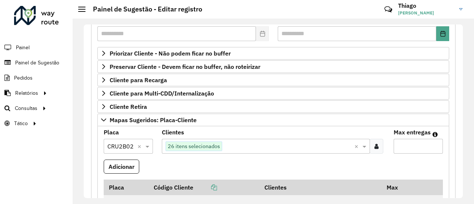
click at [407, 145] on input "Max entregas" at bounding box center [418, 146] width 49 height 15
type input "**"
click at [123, 161] on button "Adicionar" at bounding box center [122, 167] width 36 height 14
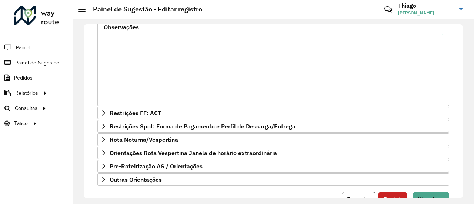
scroll to position [1334, 0]
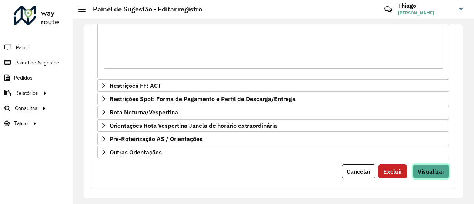
click at [426, 168] on span "Visualizar" at bounding box center [431, 171] width 27 height 7
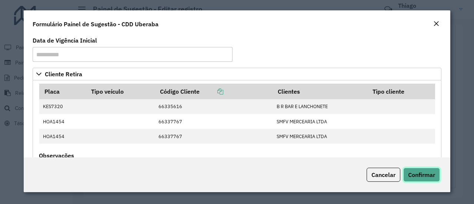
click at [427, 174] on span "Confirmar" at bounding box center [421, 174] width 27 height 7
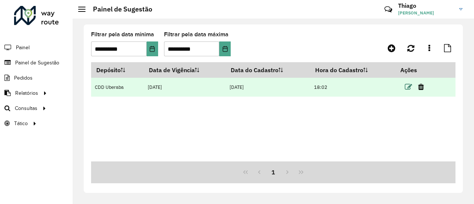
click at [407, 88] on icon at bounding box center [408, 86] width 7 height 7
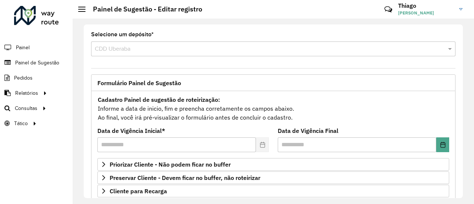
scroll to position [111, 0]
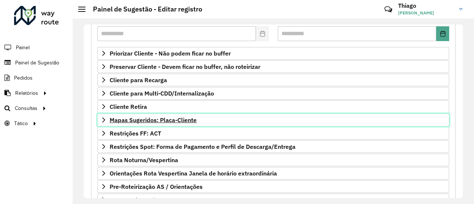
click at [131, 117] on span "Mapas Sugeridos: Placa-Cliente" at bounding box center [153, 120] width 87 height 6
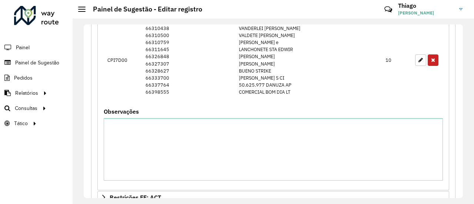
scroll to position [1334, 0]
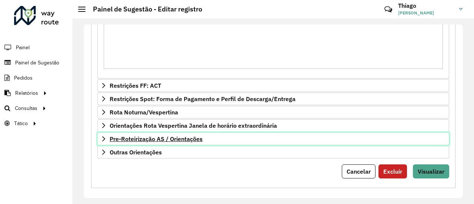
click at [172, 136] on span "Pre-Roteirização AS / Orientações" at bounding box center [156, 139] width 93 height 6
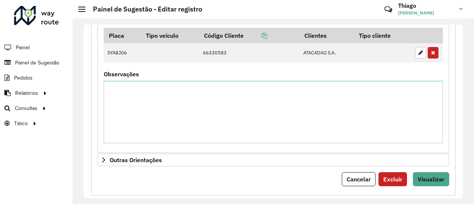
scroll to position [1542, 0]
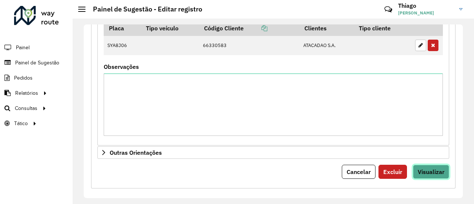
click at [428, 168] on span "Visualizar" at bounding box center [431, 171] width 27 height 7
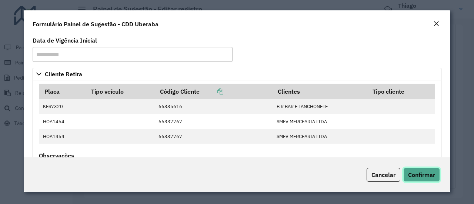
click at [431, 173] on span "Confirmar" at bounding box center [421, 174] width 27 height 7
